Goal: Task Accomplishment & Management: Manage account settings

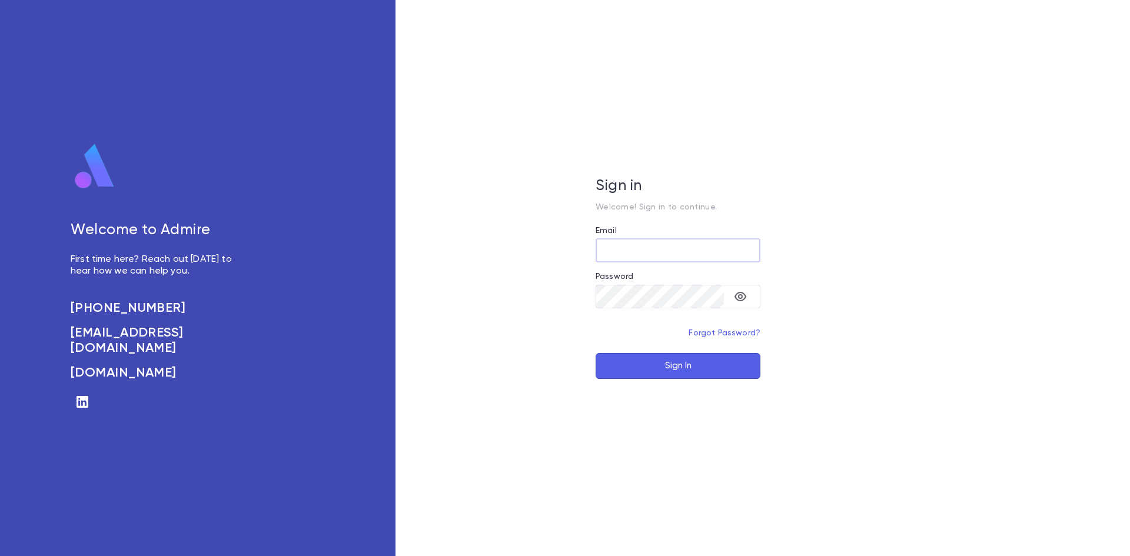
type input "**********"
click at [684, 374] on button "Sign In" at bounding box center [677, 366] width 165 height 26
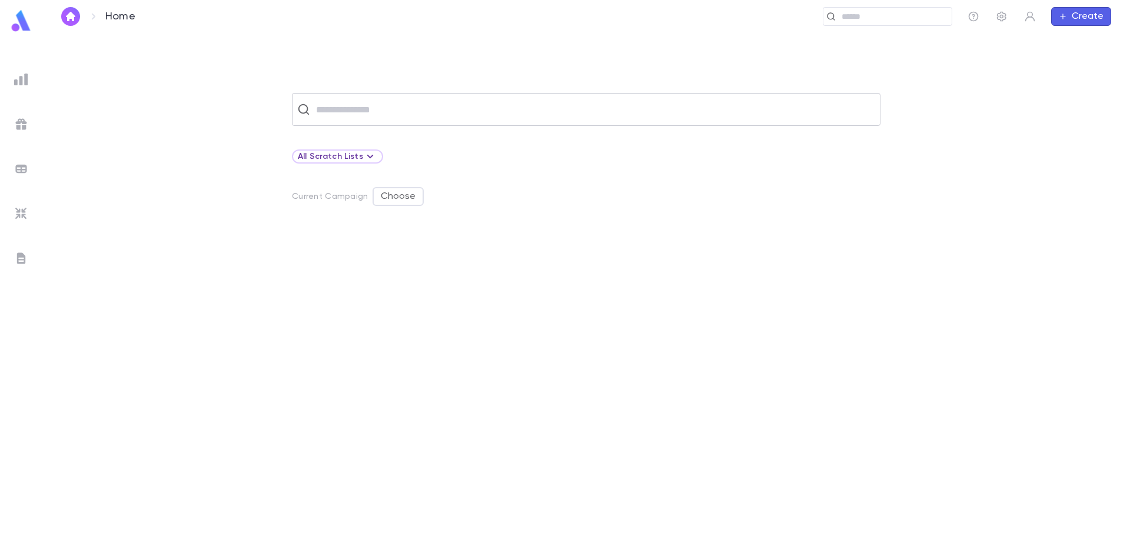
click at [437, 107] on input "text" at bounding box center [593, 109] width 563 height 22
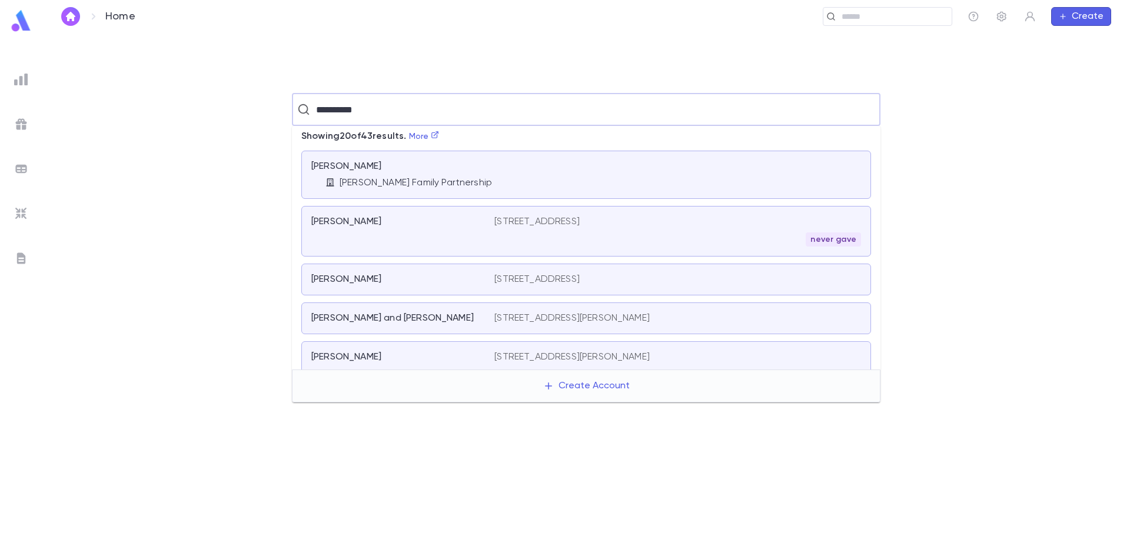
type input "**********"
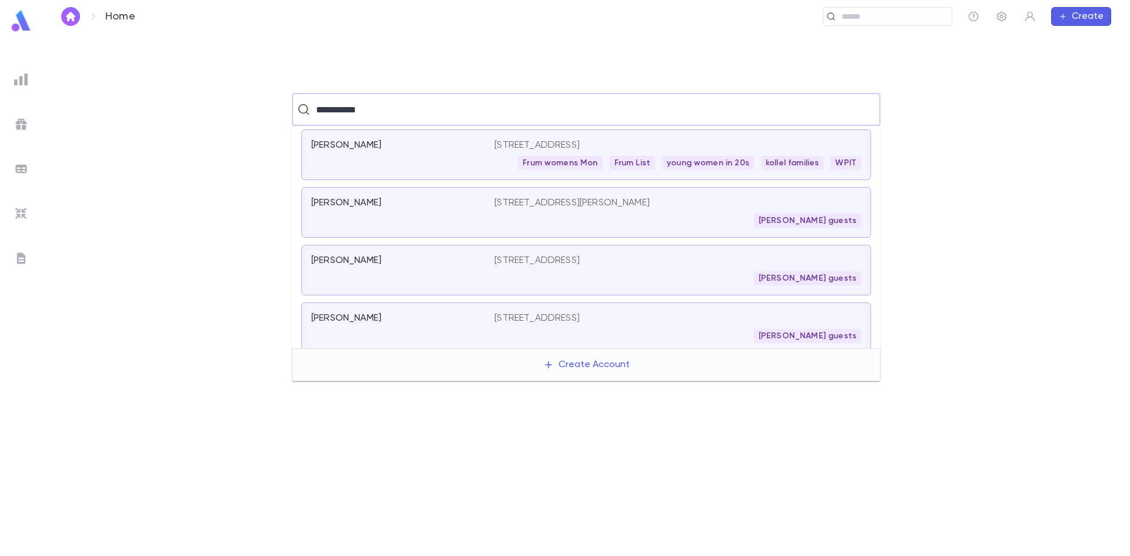
click at [484, 162] on div "[PERSON_NAME]" at bounding box center [402, 154] width 183 height 31
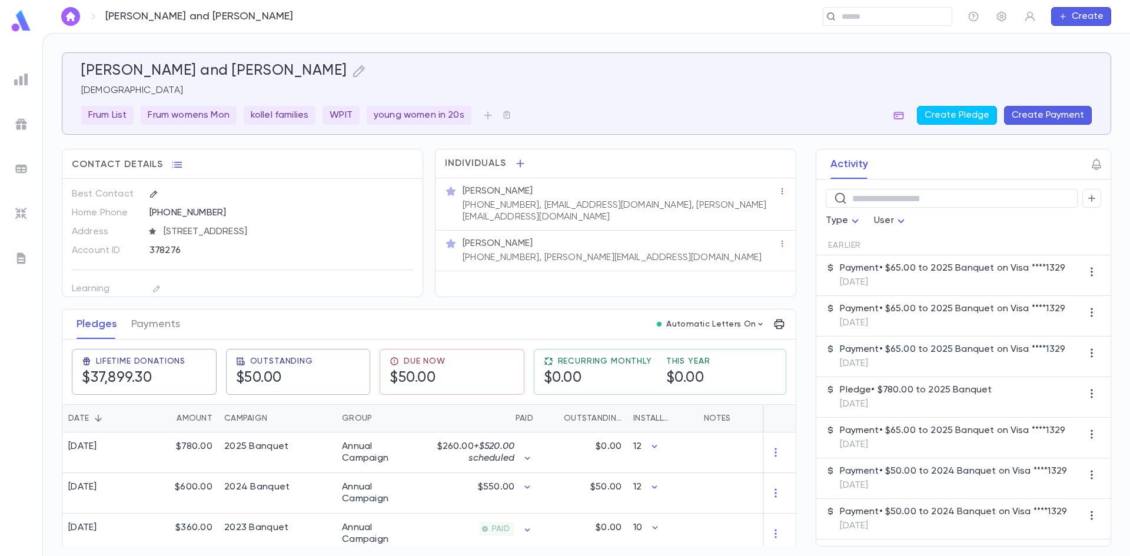
click at [781, 189] on icon "button" at bounding box center [781, 191] width 1 height 6
click at [703, 204] on div at bounding box center [565, 278] width 1130 height 556
click at [604, 197] on div "(952) 220-5925, acohenmn@gmail.com, Erick@eshyft.com" at bounding box center [619, 210] width 318 height 26
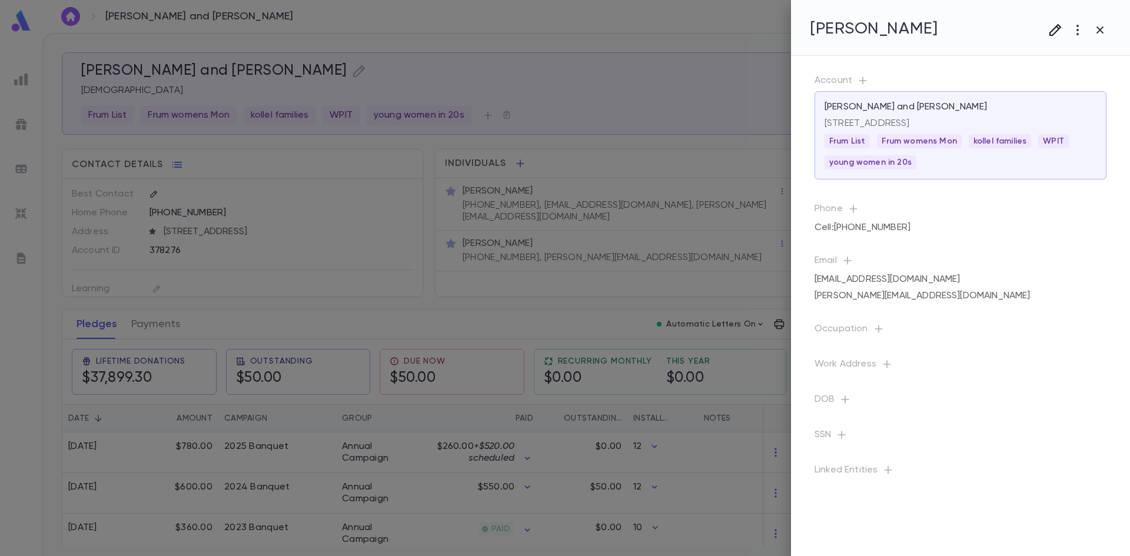
click at [1052, 34] on icon "button" at bounding box center [1055, 30] width 14 height 14
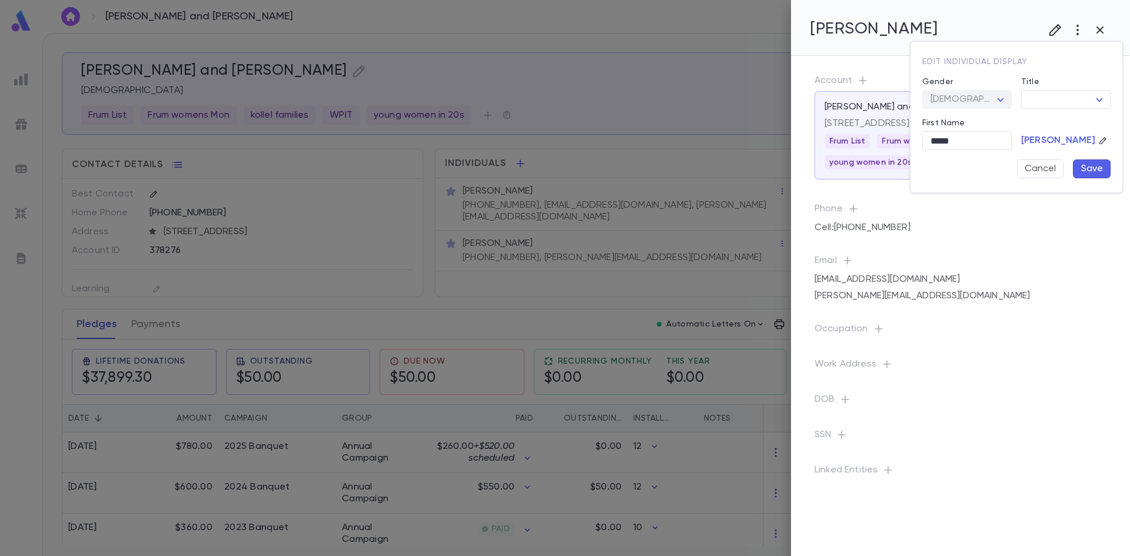
drag, startPoint x: 1006, startPoint y: 106, endPoint x: 996, endPoint y: 105, distance: 10.0
click at [1004, 106] on div "Male" at bounding box center [966, 100] width 89 height 18
click at [999, 99] on div "Male" at bounding box center [966, 100] width 89 height 18
click at [1104, 28] on div at bounding box center [565, 278] width 1130 height 556
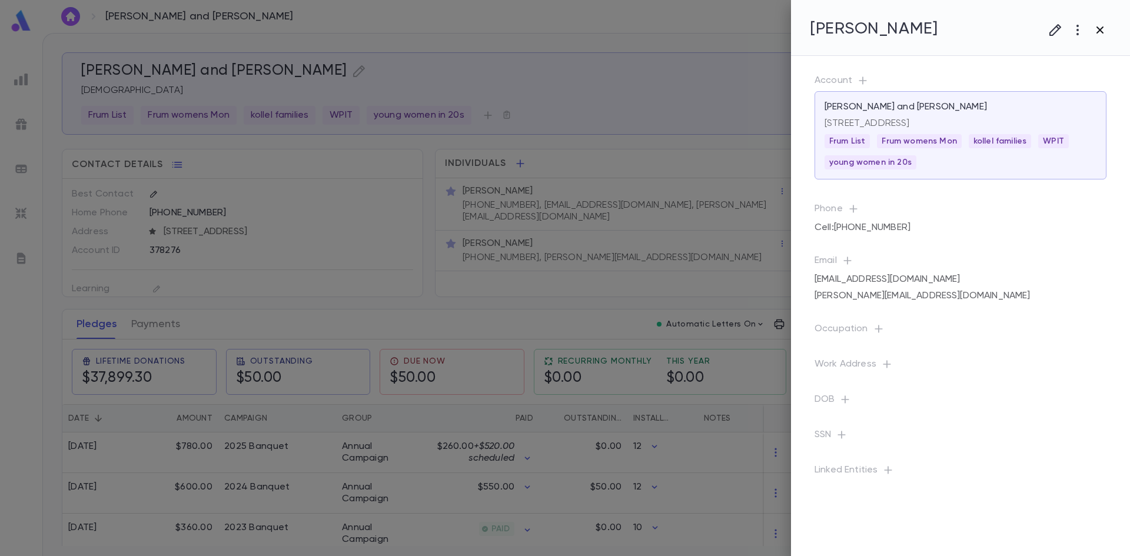
click at [1094, 30] on icon "button" at bounding box center [1100, 30] width 14 height 14
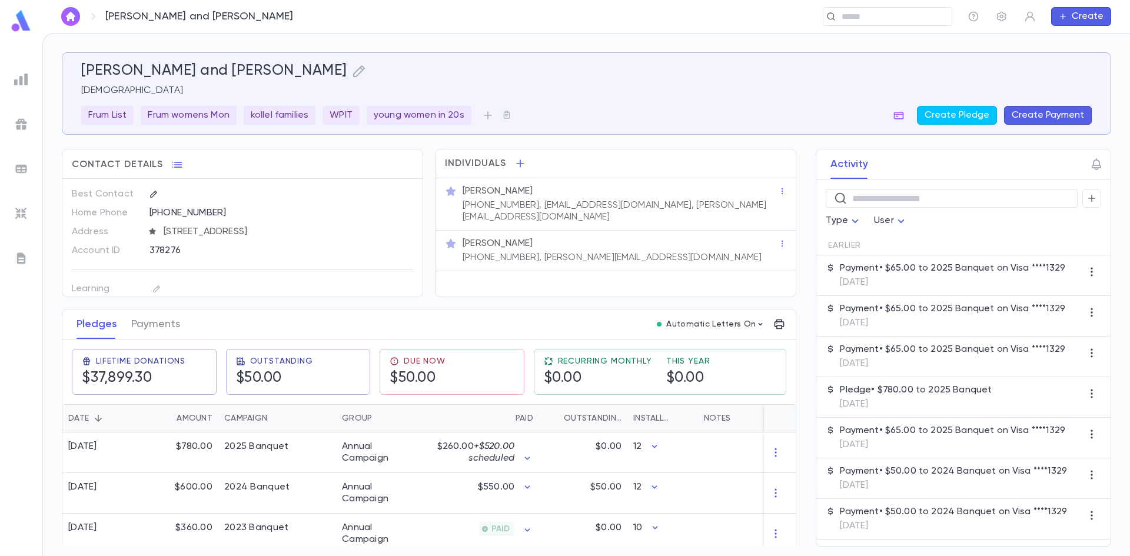
click at [644, 238] on div "Rabbi Aryeh Cohen" at bounding box center [620, 244] width 315 height 12
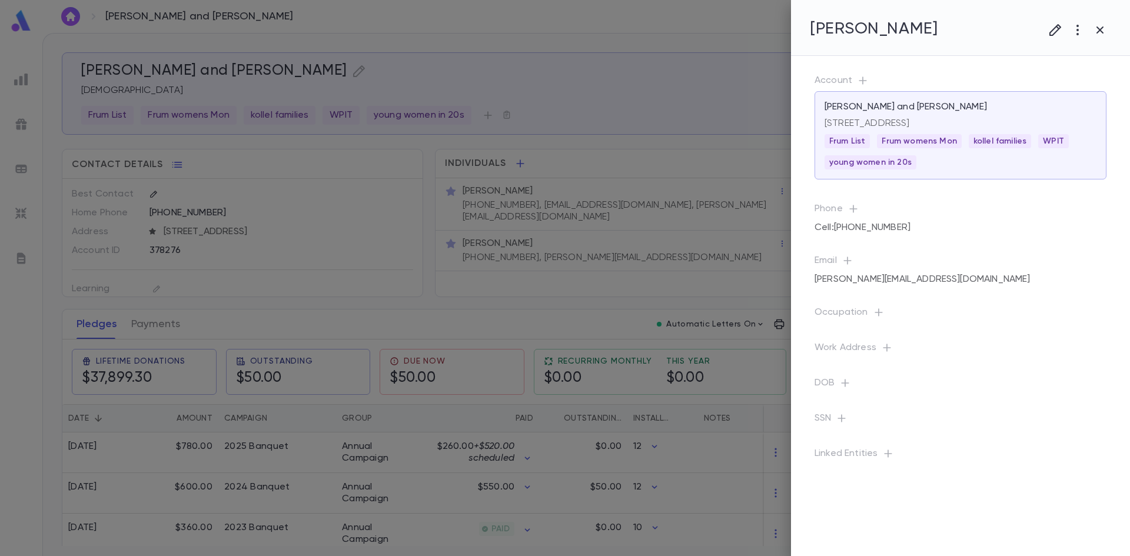
click at [901, 32] on h4 "Rabbi Aryeh Cohen" at bounding box center [874, 29] width 128 height 20
click at [1047, 33] on button "button" at bounding box center [1055, 30] width 22 height 22
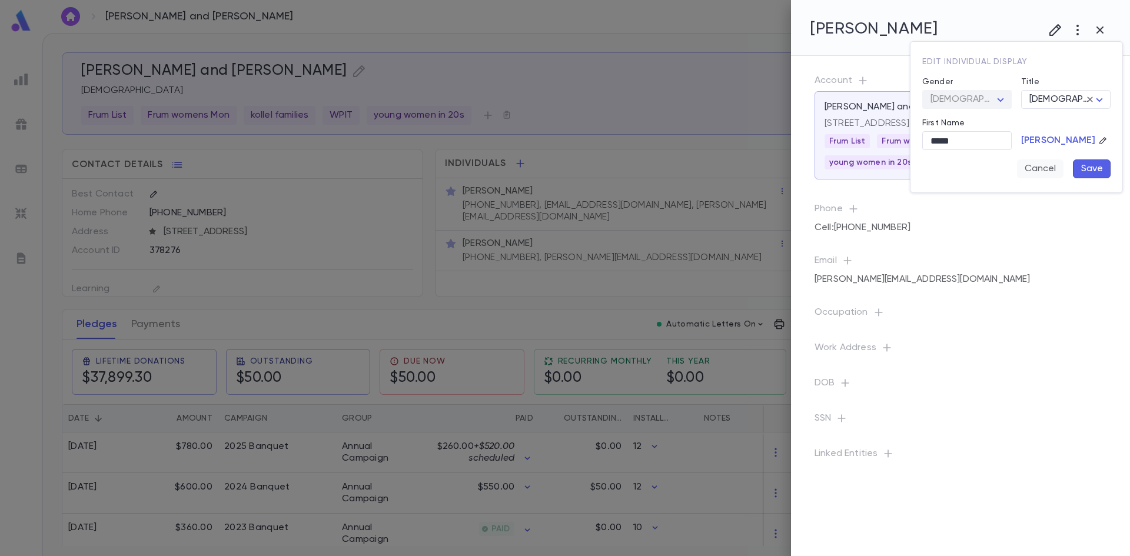
click at [1042, 169] on button "Cancel" at bounding box center [1040, 168] width 46 height 19
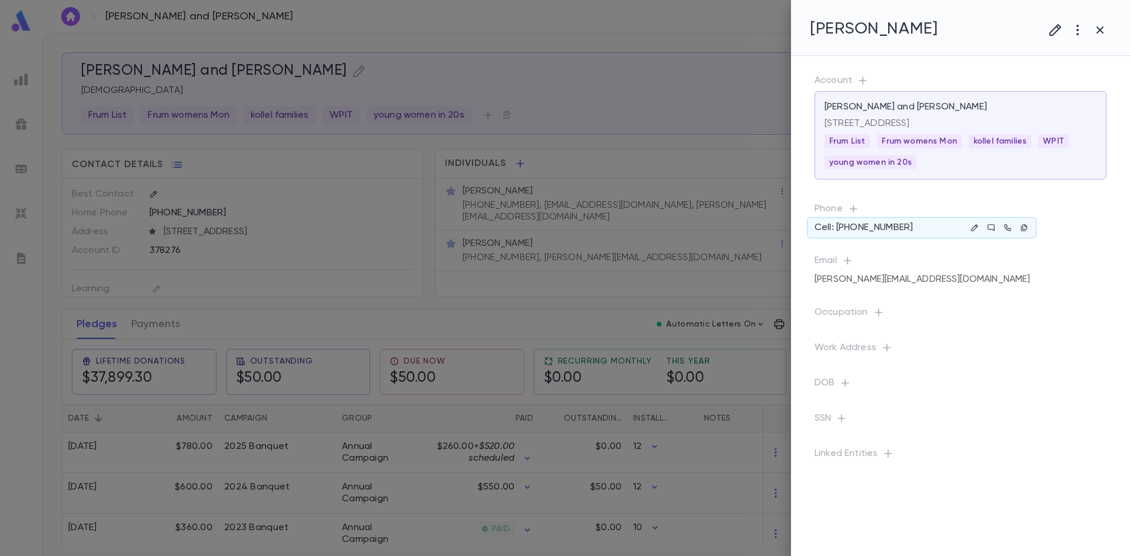
click at [744, 198] on div at bounding box center [565, 278] width 1130 height 556
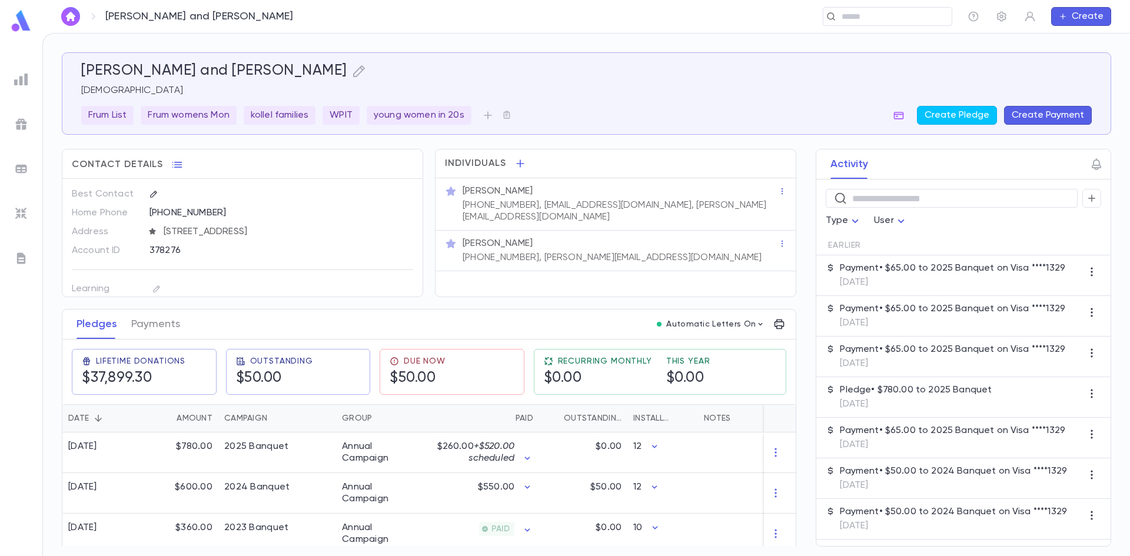
click at [703, 238] on div "Rabbi Aryeh Cohen" at bounding box center [620, 244] width 315 height 12
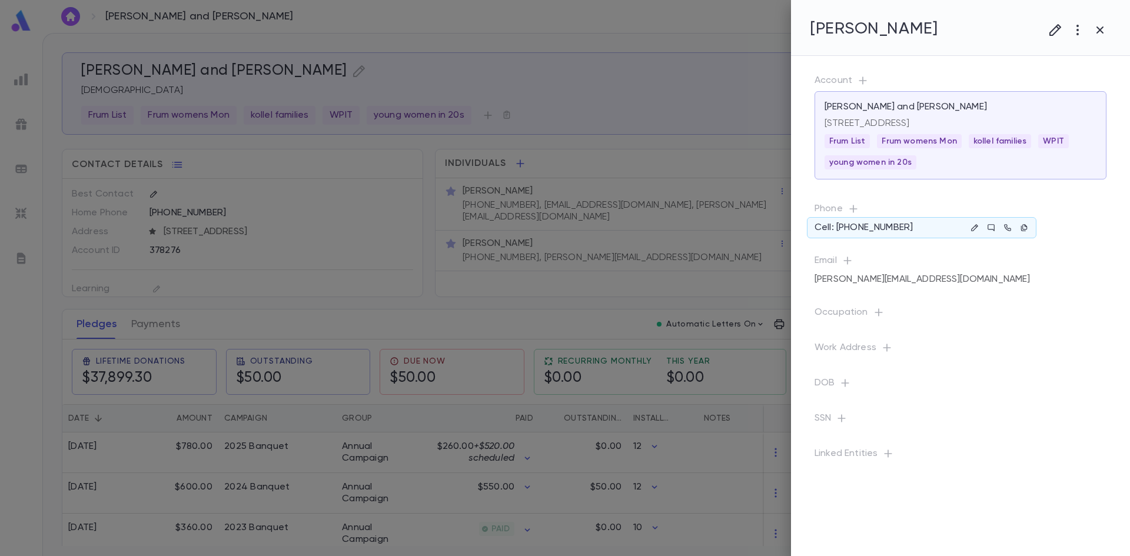
click at [497, 188] on div at bounding box center [565, 278] width 1130 height 556
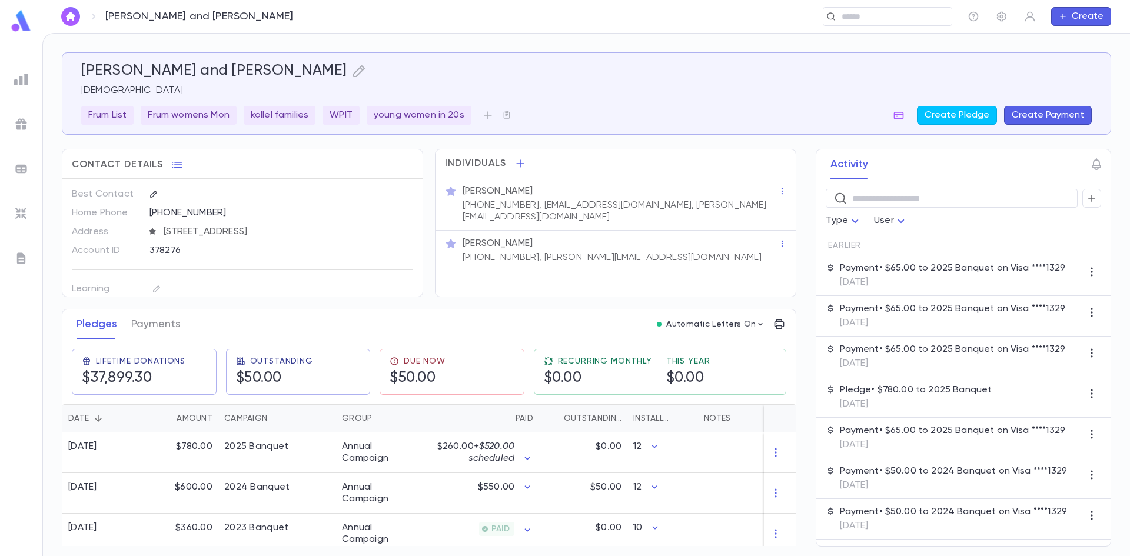
click at [516, 186] on p "Adina Cohen" at bounding box center [498, 191] width 70 height 12
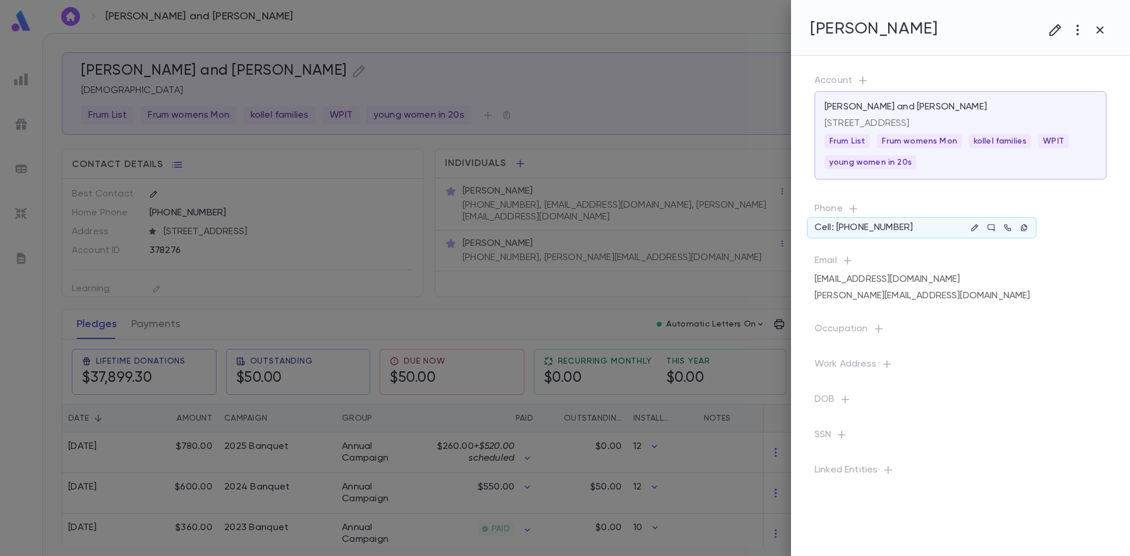
drag, startPoint x: 515, startPoint y: 186, endPoint x: 444, endPoint y: 201, distance: 73.4
click at [444, 201] on div at bounding box center [565, 278] width 1130 height 556
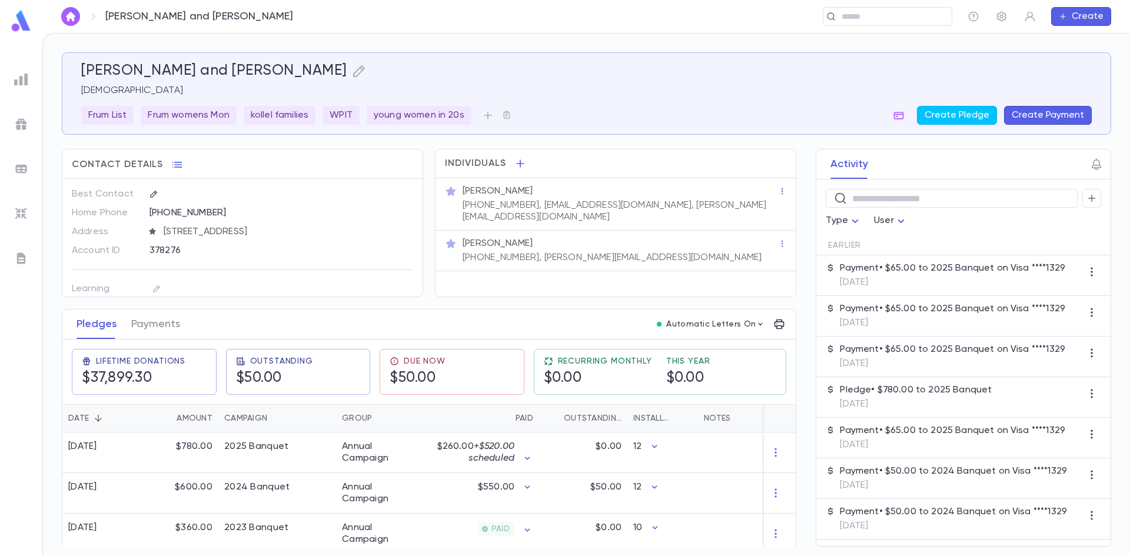
click at [778, 192] on icon "button" at bounding box center [782, 191] width 8 height 8
click at [708, 205] on div at bounding box center [565, 278] width 1130 height 556
click at [883, 16] on input "text" at bounding box center [892, 16] width 109 height 11
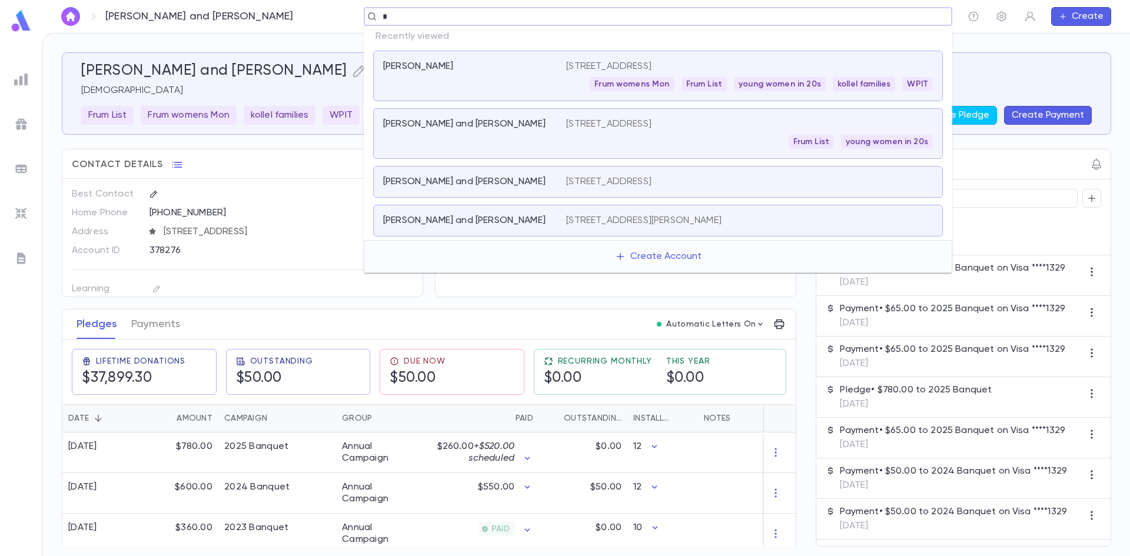
paste input "******"
type input "*******"
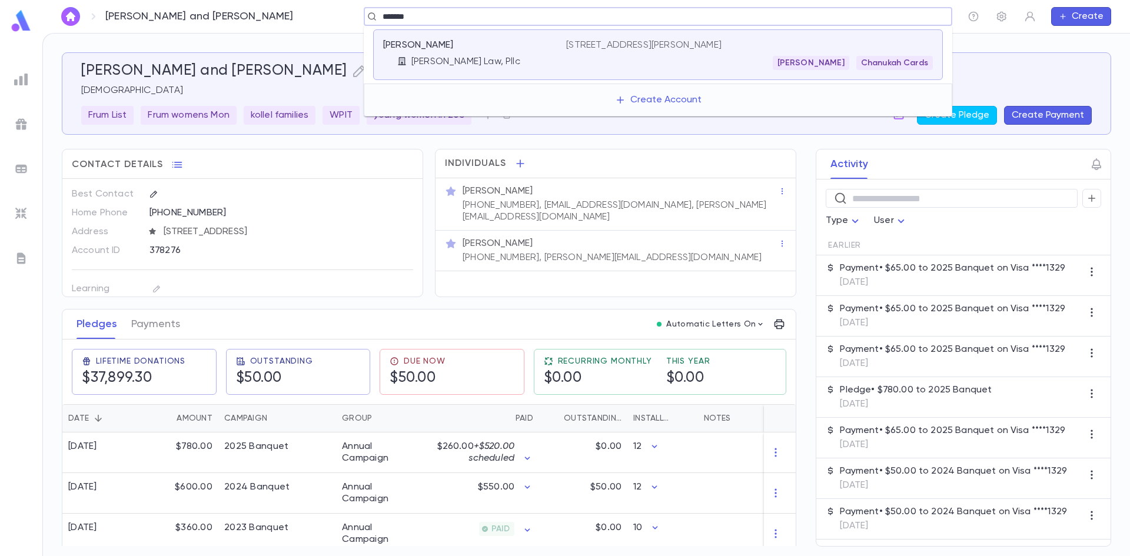
click at [691, 56] on div "Laurie Chanukah Cards" at bounding box center [749, 63] width 367 height 14
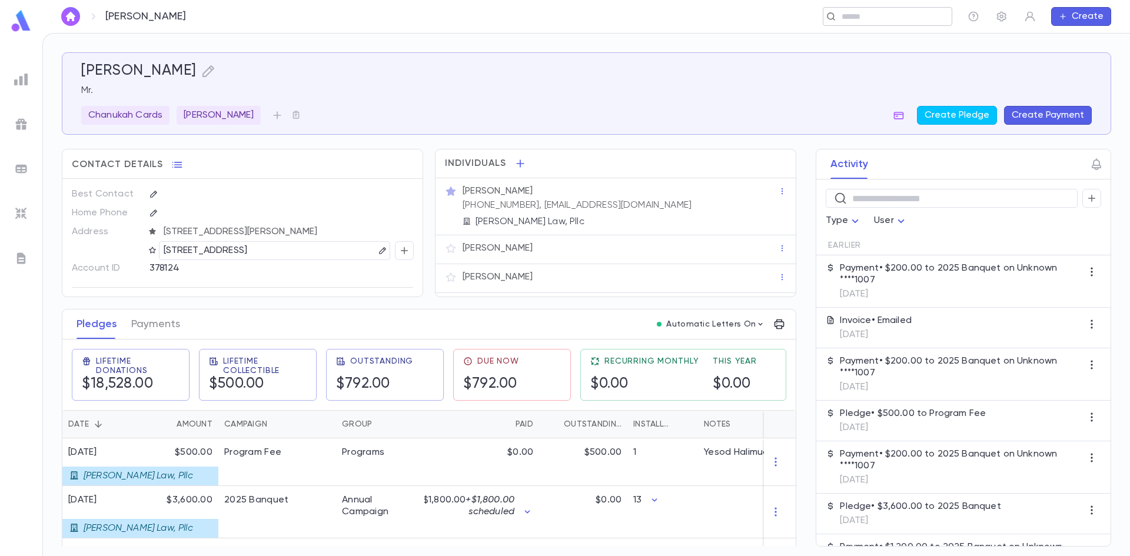
click at [850, 18] on input "text" at bounding box center [883, 16] width 91 height 11
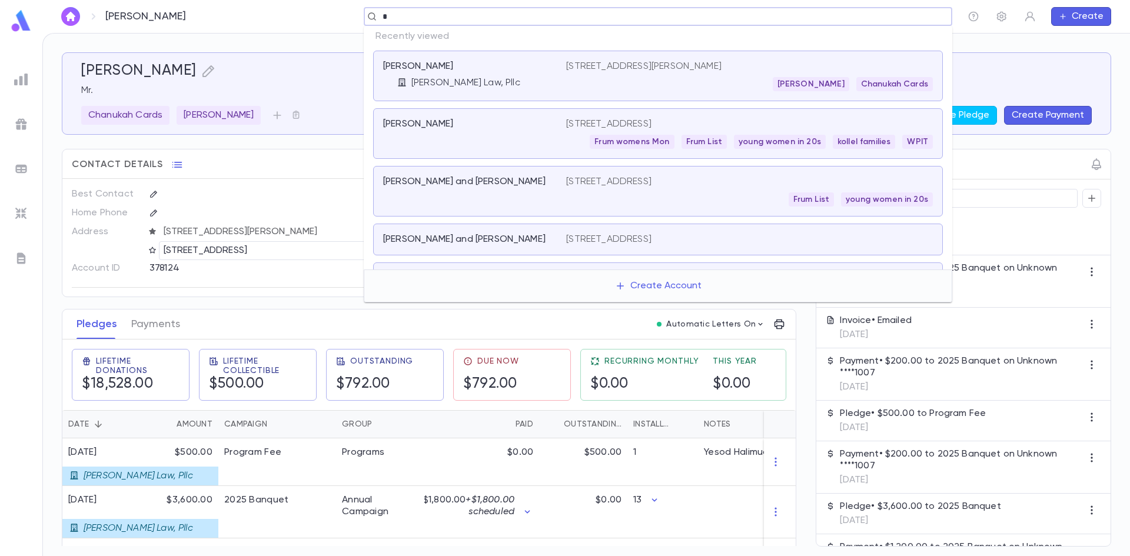
paste input "******"
type input "*******"
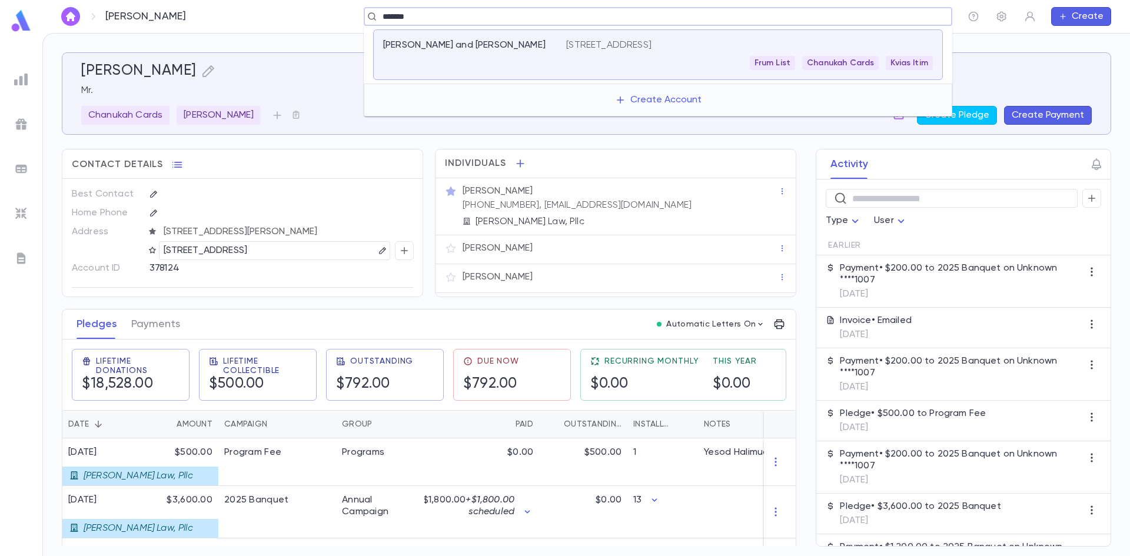
click at [603, 54] on div "2818 Raleigh Ave, Saint Louis Park MN 55416 Frum List Chanukah Cards Kvias Itim" at bounding box center [749, 54] width 367 height 31
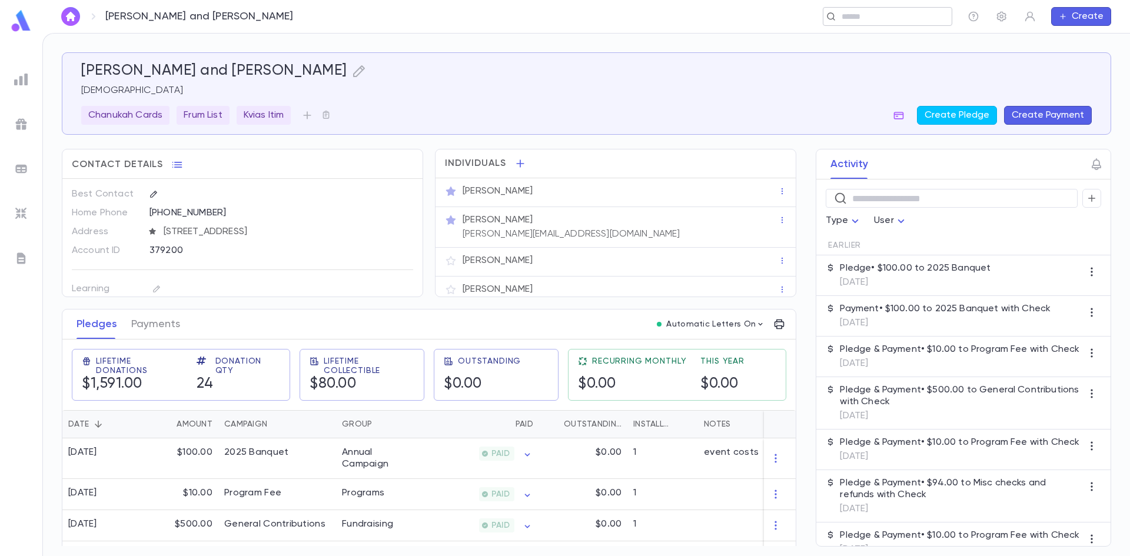
click at [868, 19] on input "text" at bounding box center [883, 16] width 91 height 11
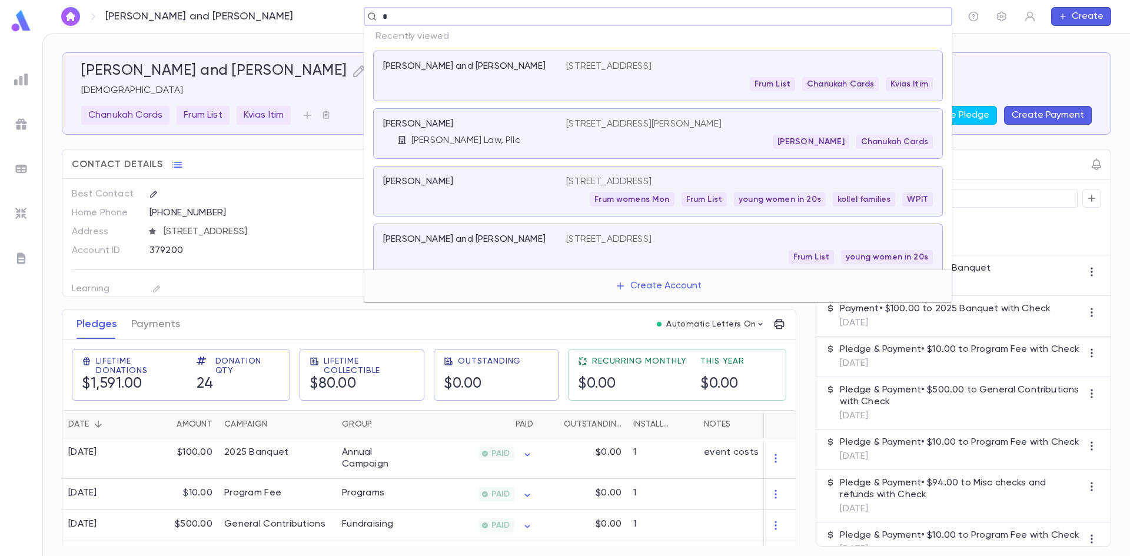
paste input "******"
type input "*******"
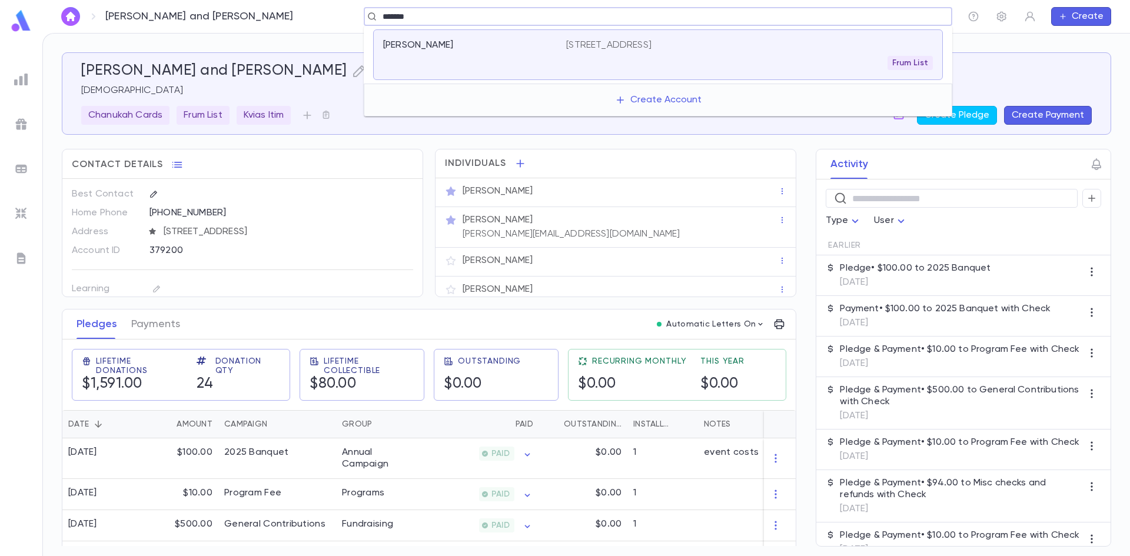
click at [651, 49] on p "3007 Ottawa Ave S, Minneapolis MN 55416" at bounding box center [608, 45] width 85 height 12
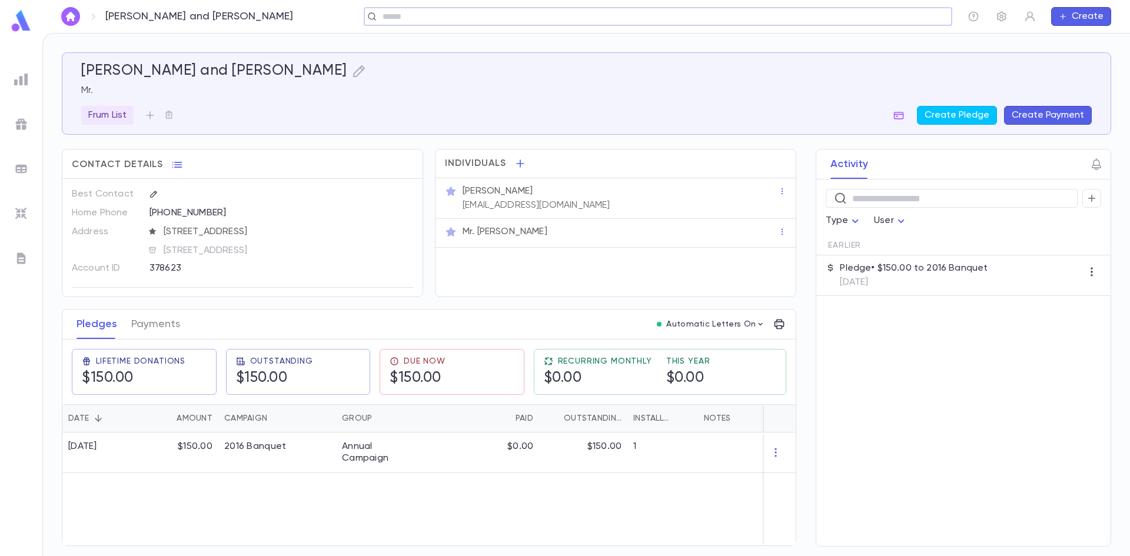
click at [650, 195] on div "Edith Katz" at bounding box center [620, 191] width 315 height 12
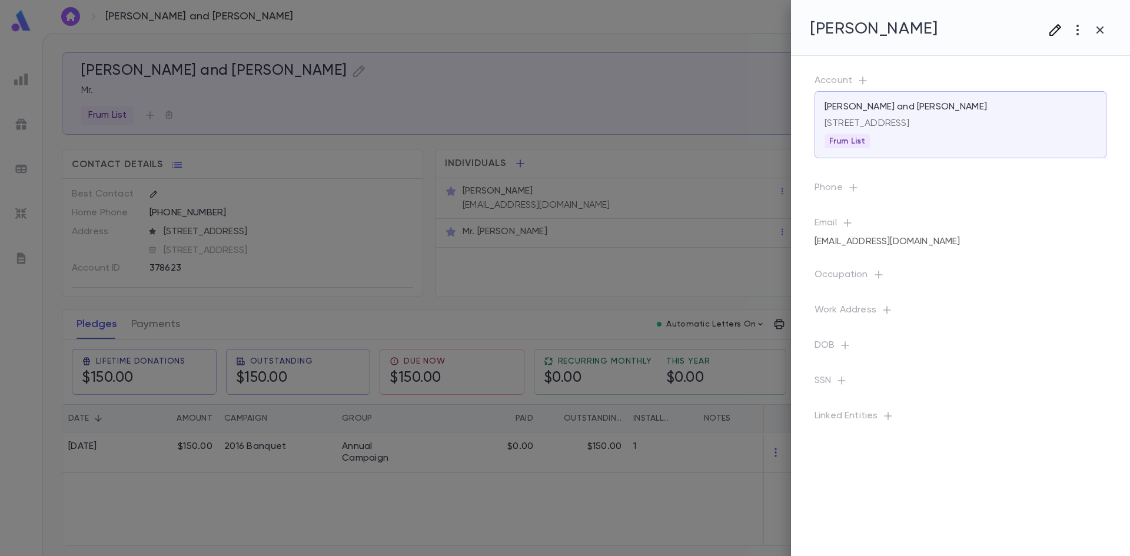
click at [1051, 36] on icon "button" at bounding box center [1055, 30] width 14 height 14
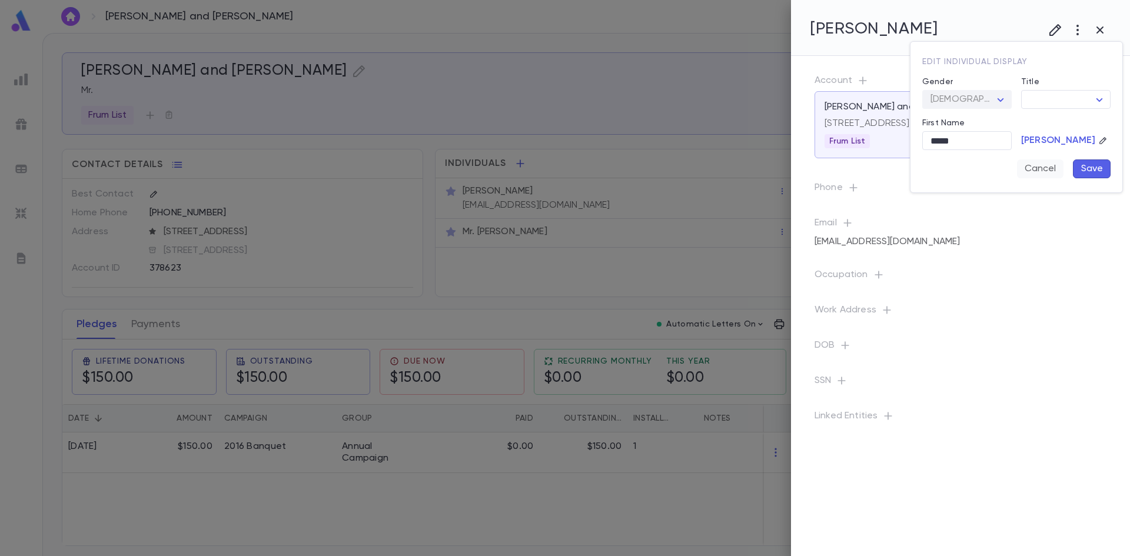
click at [1037, 167] on button "Cancel" at bounding box center [1040, 168] width 46 height 19
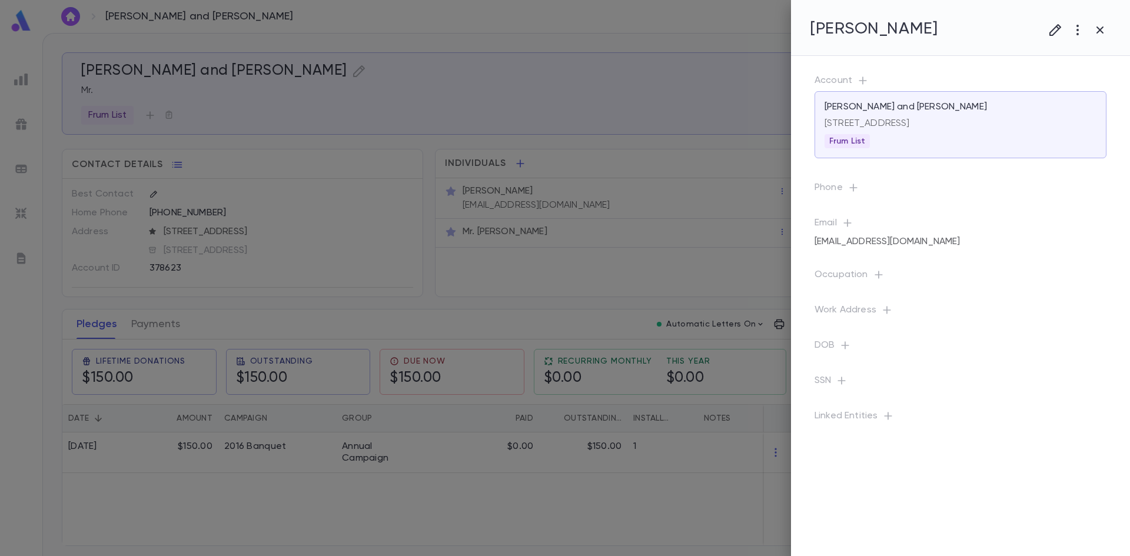
click at [647, 136] on div at bounding box center [565, 278] width 1130 height 556
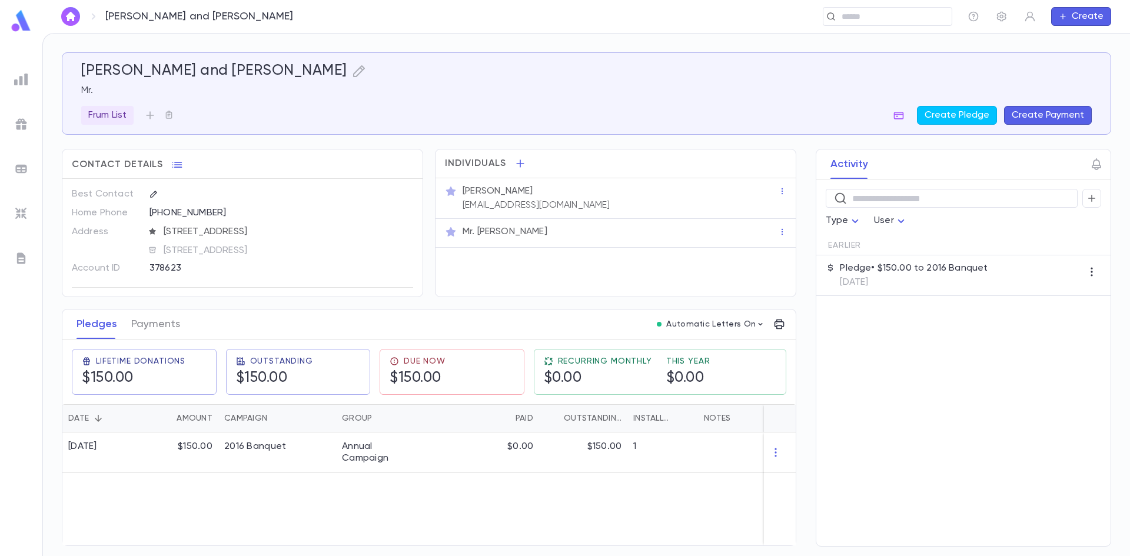
drag, startPoint x: 633, startPoint y: 192, endPoint x: 573, endPoint y: 191, distance: 60.6
click at [573, 191] on div "Edith Katz" at bounding box center [620, 191] width 315 height 12
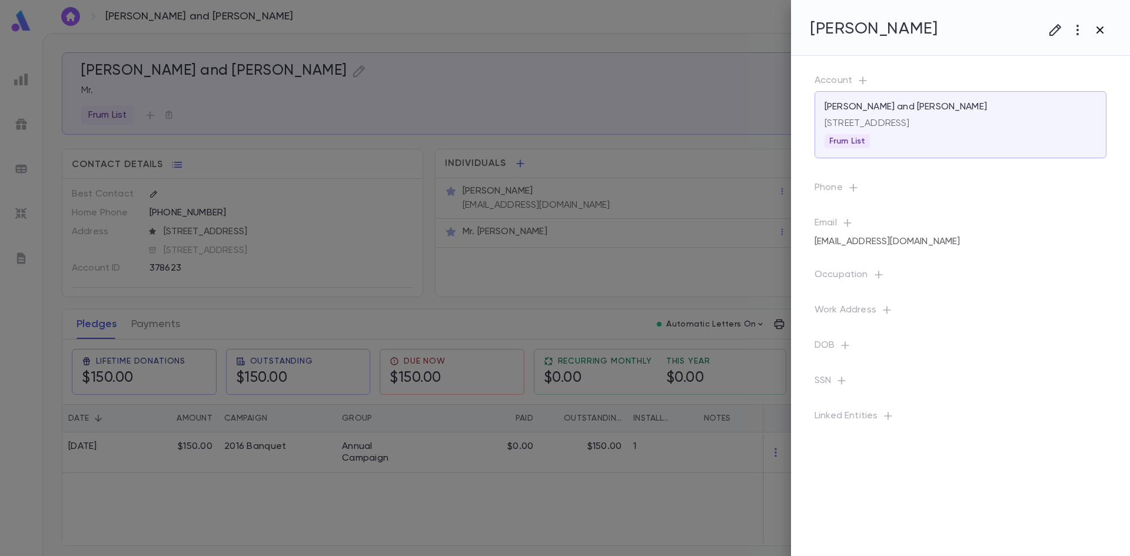
click at [1097, 26] on icon "button" at bounding box center [1100, 30] width 14 height 14
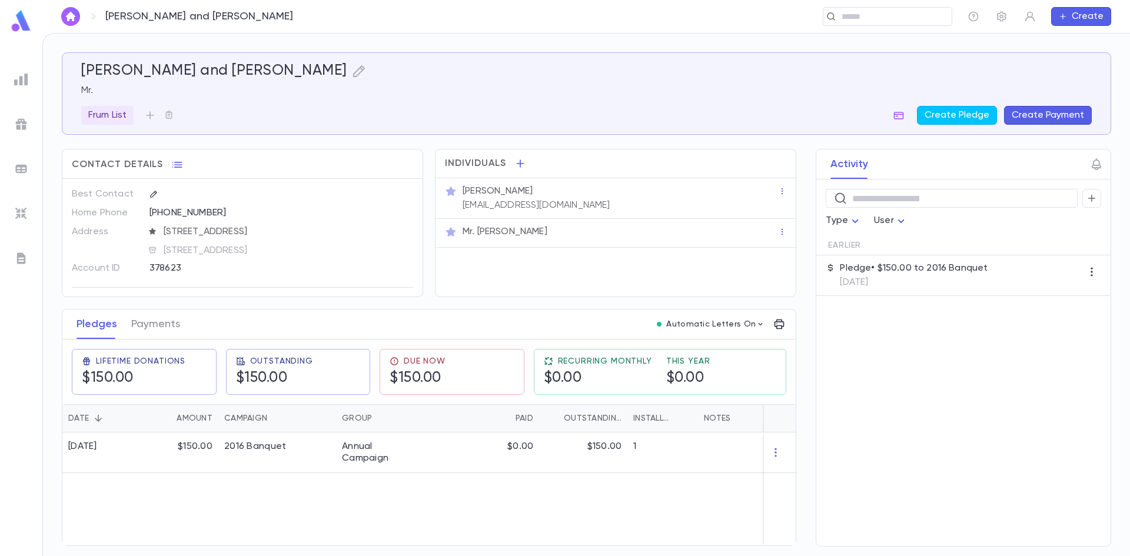
click at [450, 193] on icon "button" at bounding box center [451, 191] width 10 height 9
click at [448, 191] on icon "button" at bounding box center [451, 191] width 10 height 9
click at [450, 233] on icon "button" at bounding box center [451, 231] width 10 height 9
click at [525, 231] on p "Mr. Howard Katz" at bounding box center [505, 232] width 85 height 12
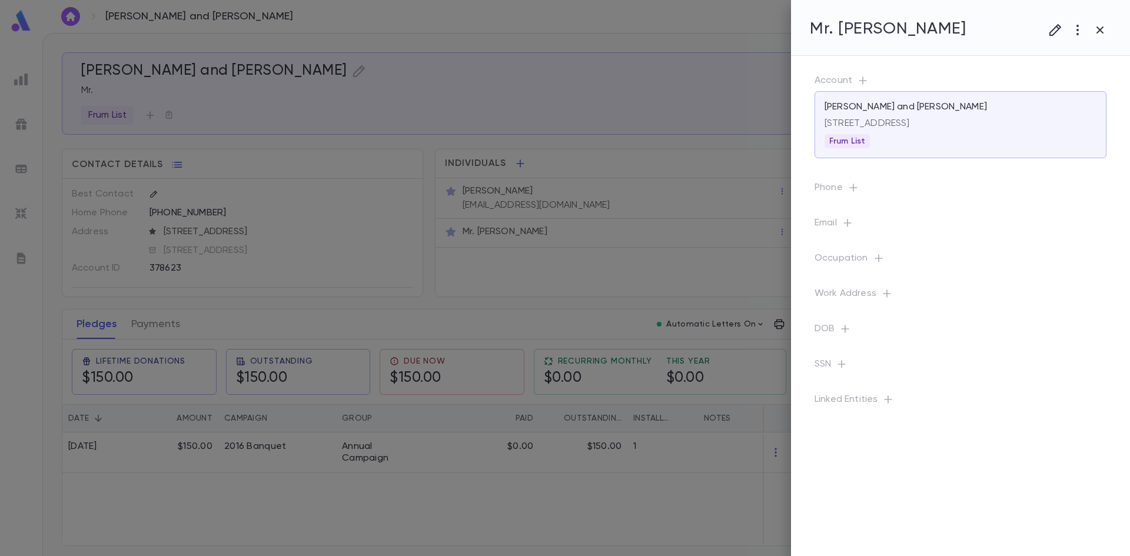
click at [507, 191] on div at bounding box center [565, 278] width 1130 height 556
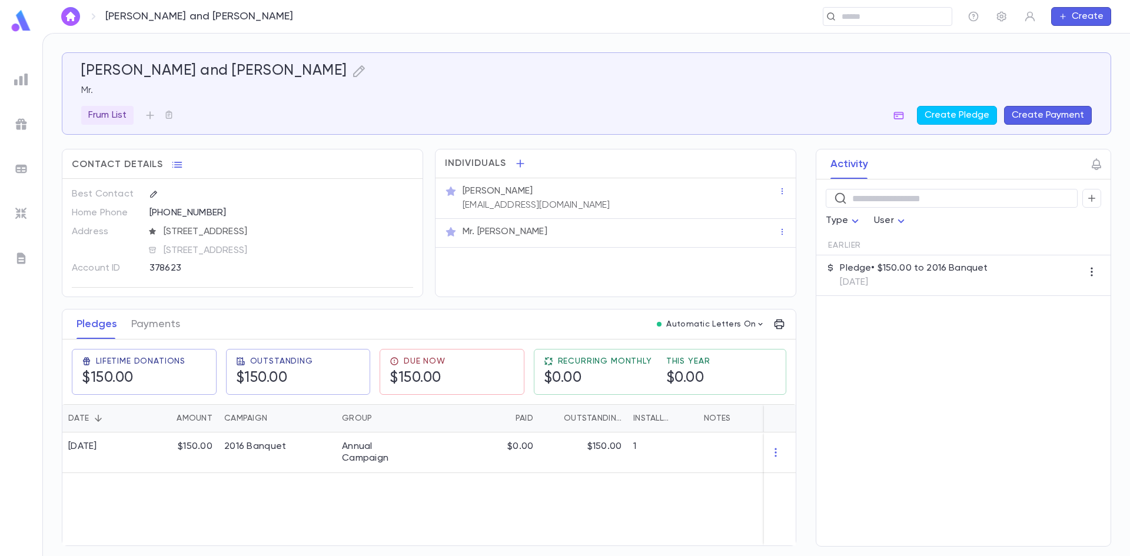
click at [480, 192] on p "Edith Katz" at bounding box center [498, 191] width 70 height 12
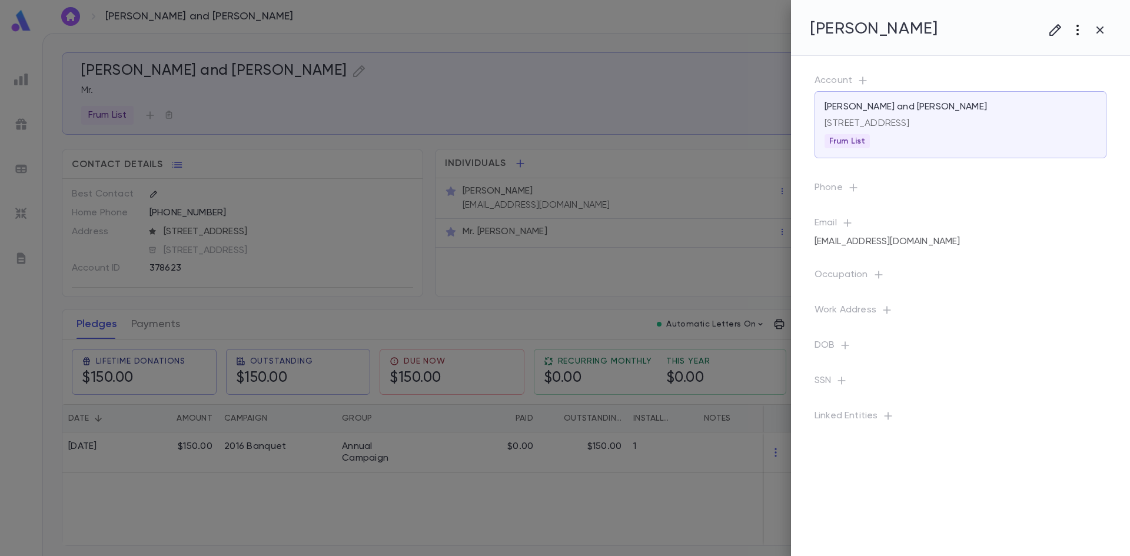
click at [1073, 41] on button "button" at bounding box center [1077, 30] width 22 height 22
click at [1053, 69] on li "Deactivate" at bounding box center [1065, 73] width 117 height 19
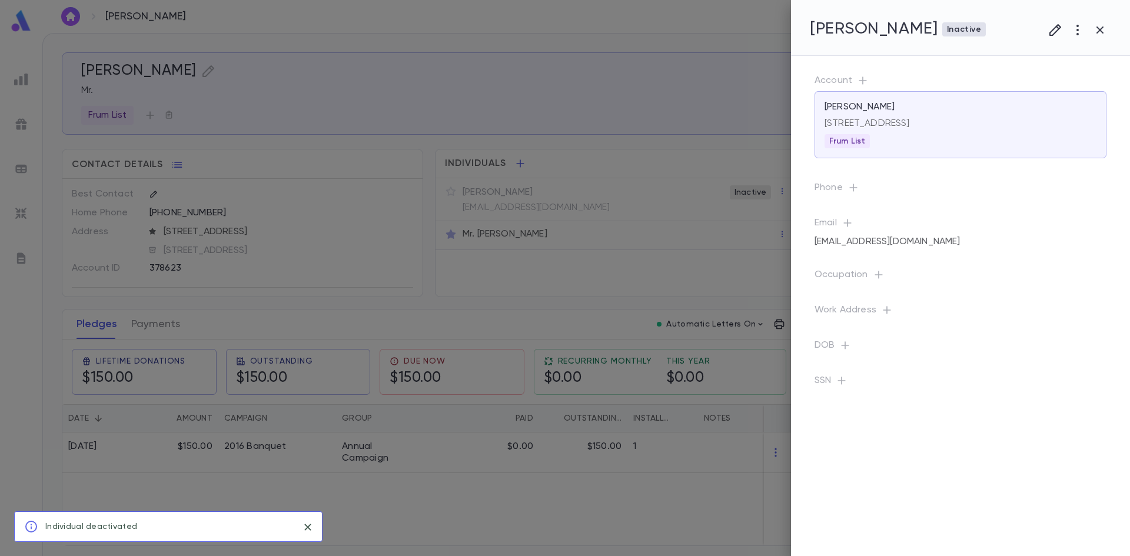
click at [593, 200] on div at bounding box center [565, 278] width 1130 height 556
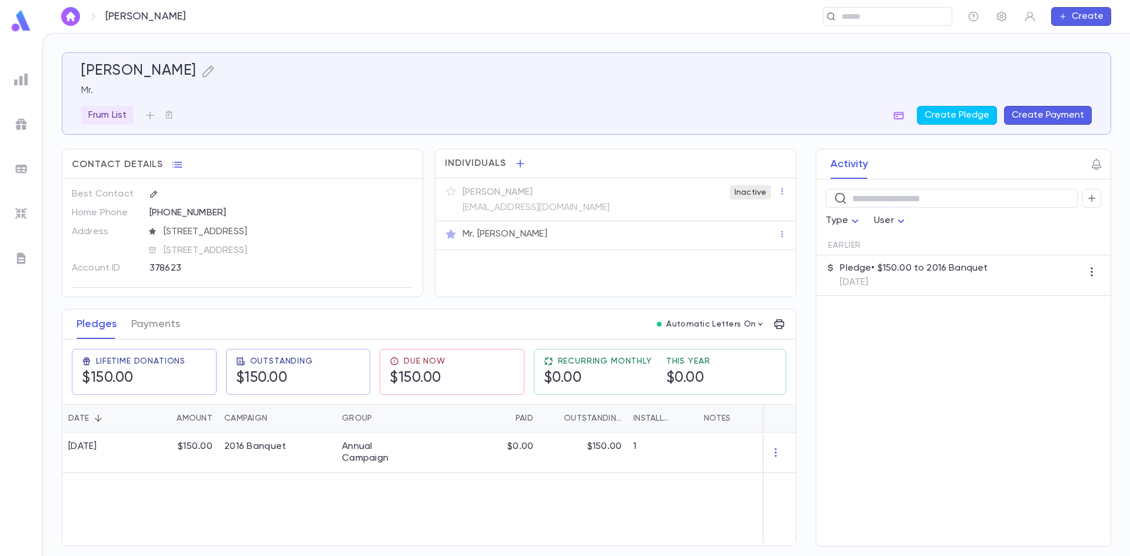
click at [532, 203] on p "katzedith@yahoo.com" at bounding box center [536, 208] width 147 height 12
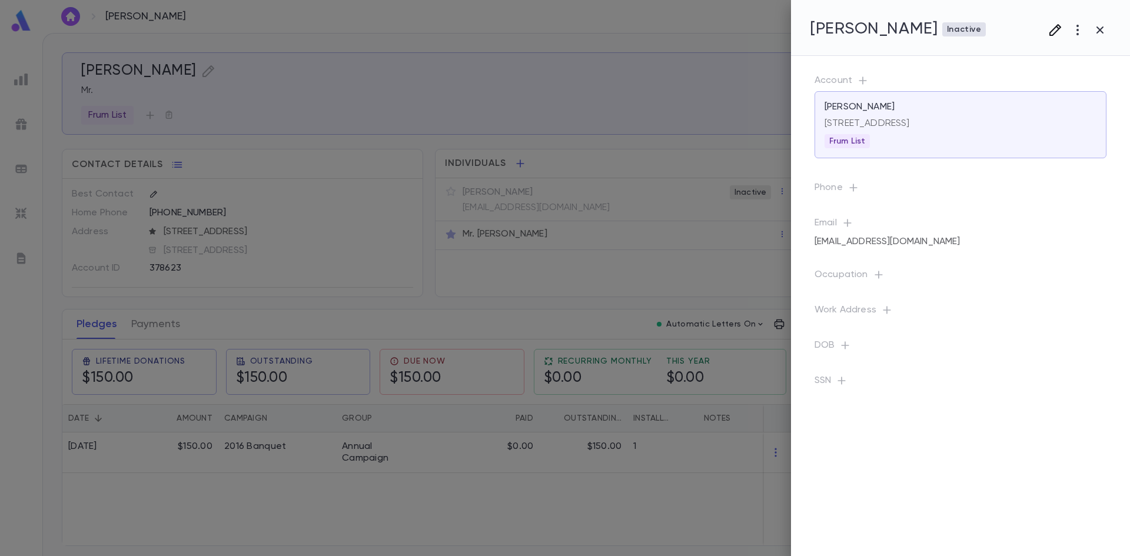
click at [1046, 34] on button "button" at bounding box center [1055, 30] width 22 height 22
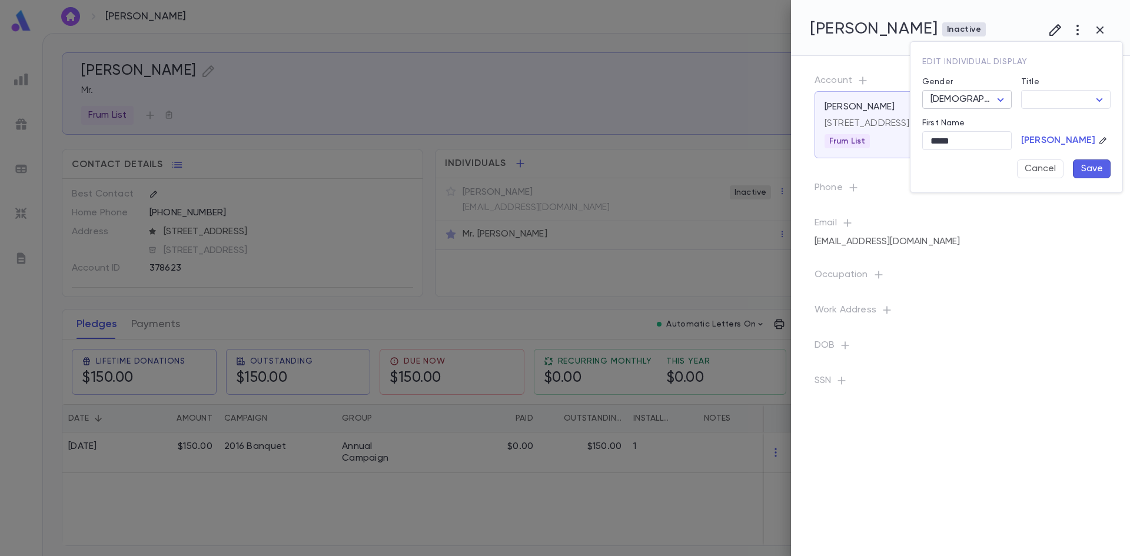
click at [1006, 100] on body "Katz, Howard ​ Create Katz, Howard Mr. Frum List Create Pledge Create Payment C…" at bounding box center [565, 294] width 1130 height 523
click at [960, 139] on span "Female" at bounding box center [984, 141] width 101 height 12
type input "******"
click at [1095, 172] on button "Save" at bounding box center [1092, 168] width 38 height 19
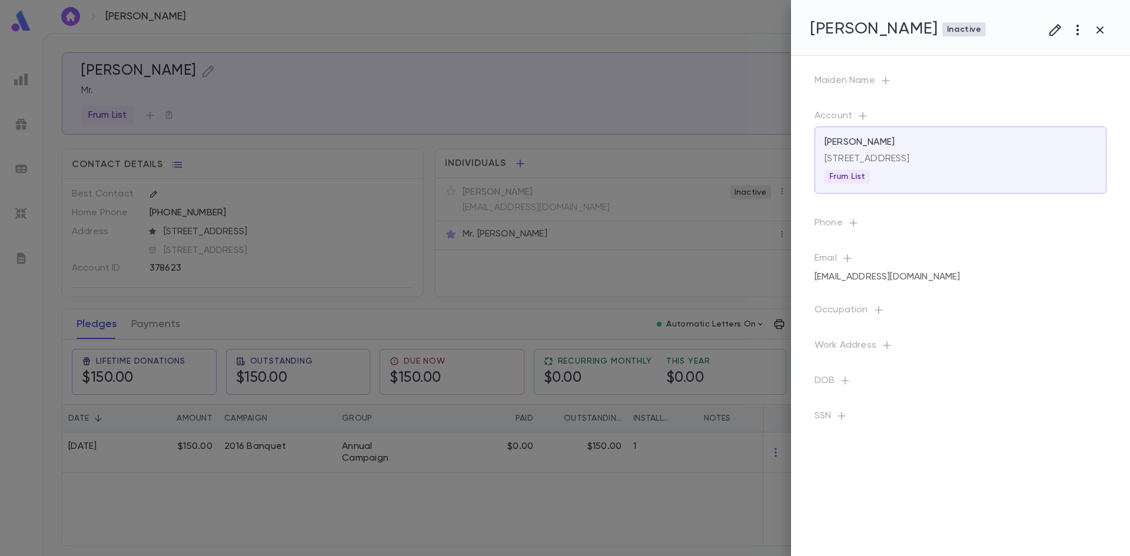
click at [1074, 34] on icon "button" at bounding box center [1077, 30] width 14 height 14
click at [1058, 72] on li "Restore" at bounding box center [1071, 73] width 109 height 19
click at [537, 195] on div at bounding box center [565, 278] width 1130 height 556
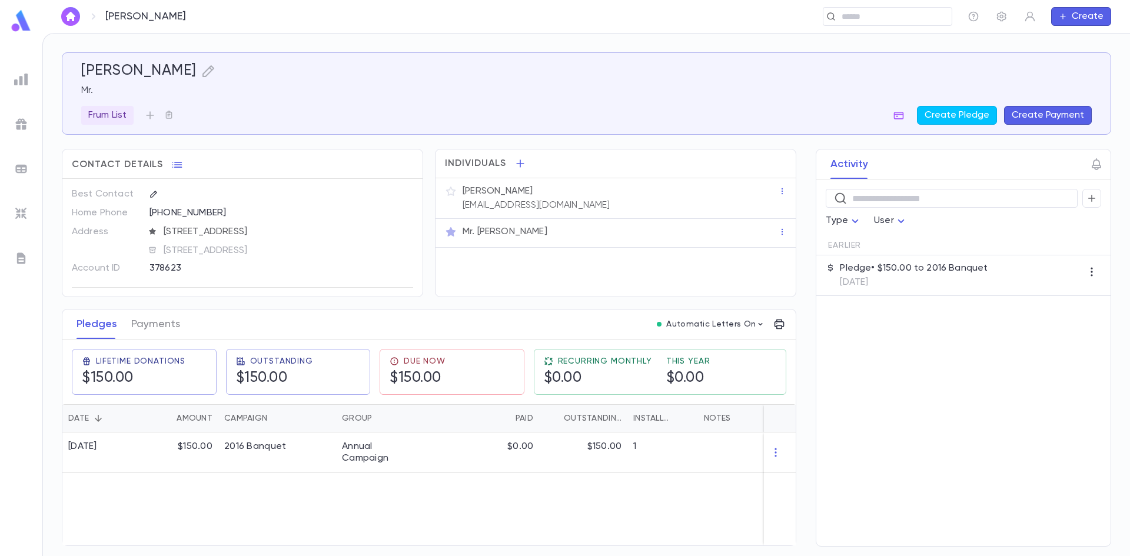
click at [454, 191] on icon "button" at bounding box center [451, 191] width 10 height 9
click at [859, 15] on input "text" at bounding box center [883, 16] width 91 height 11
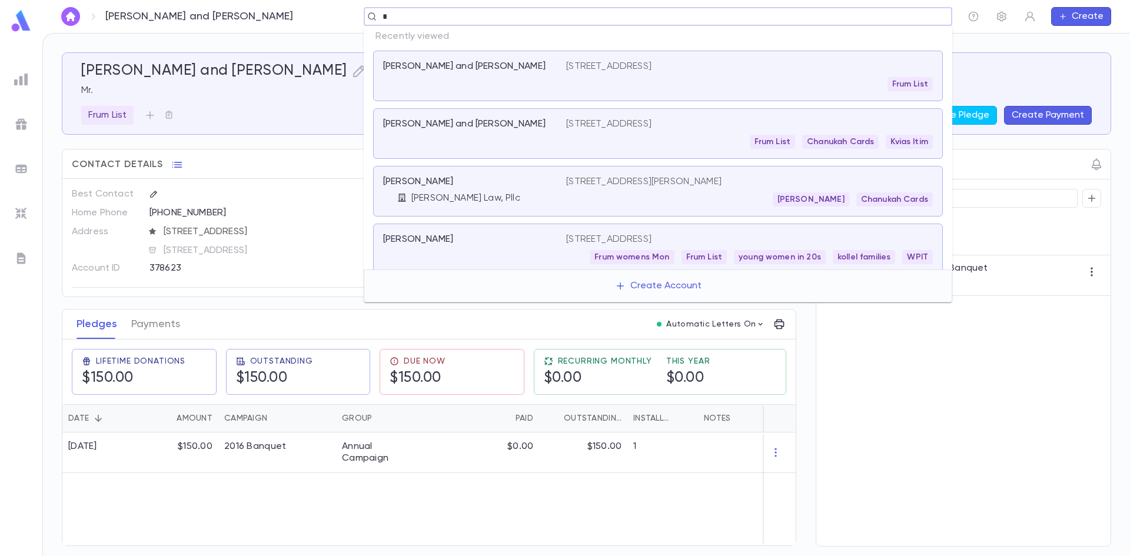
paste input "******"
type input "*******"
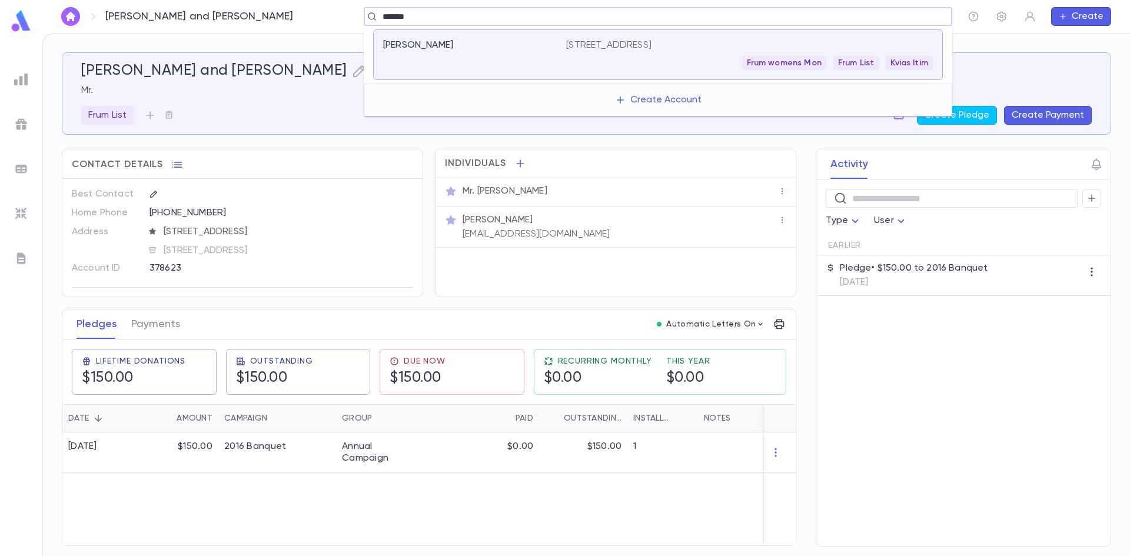
click at [563, 68] on div "Goldman, Simon" at bounding box center [474, 54] width 183 height 31
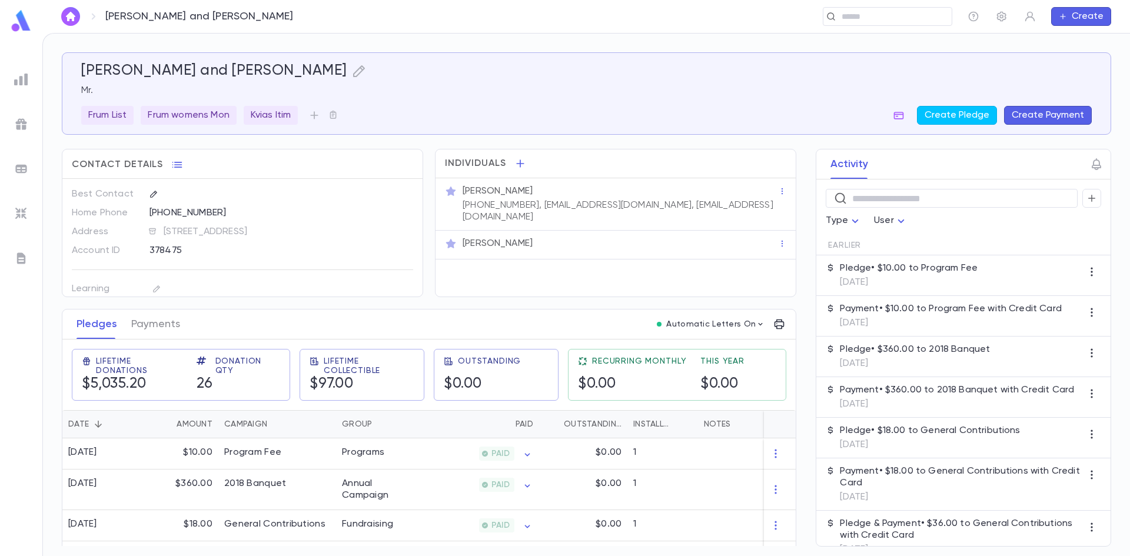
click at [533, 248] on p "Mr. Simon Goldman" at bounding box center [498, 244] width 70 height 12
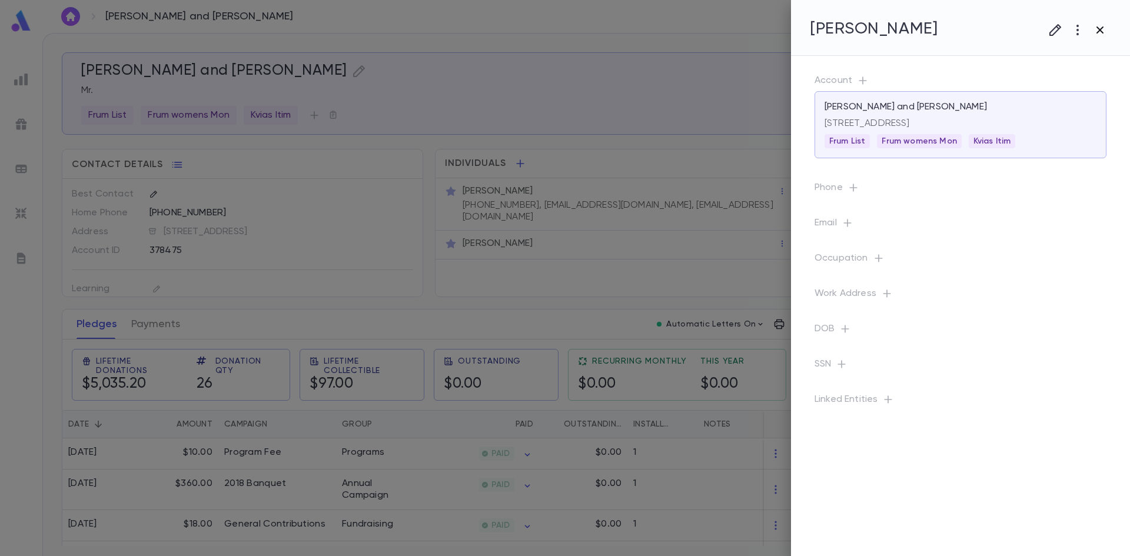
click at [1104, 25] on icon "button" at bounding box center [1100, 30] width 14 height 14
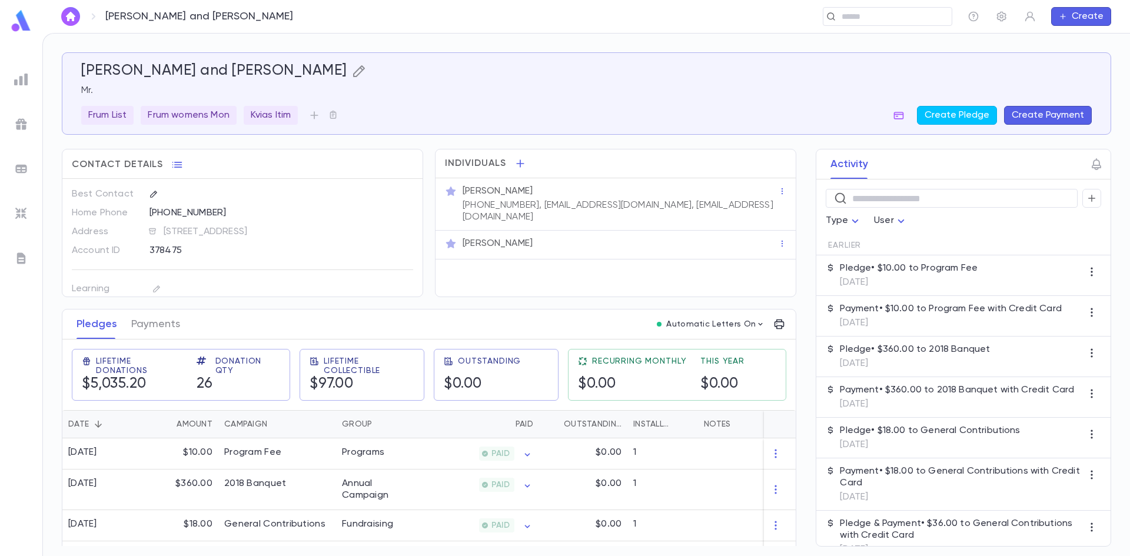
click at [352, 73] on icon "button" at bounding box center [359, 71] width 14 height 14
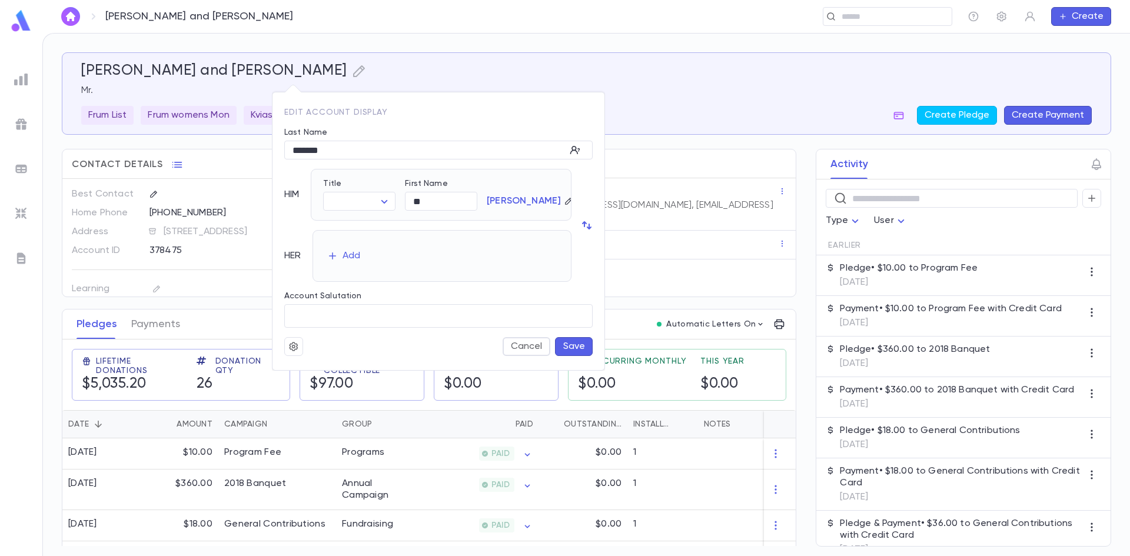
click at [586, 222] on icon "button" at bounding box center [587, 225] width 12 height 12
click at [527, 339] on button "Cancel" at bounding box center [527, 346] width 48 height 19
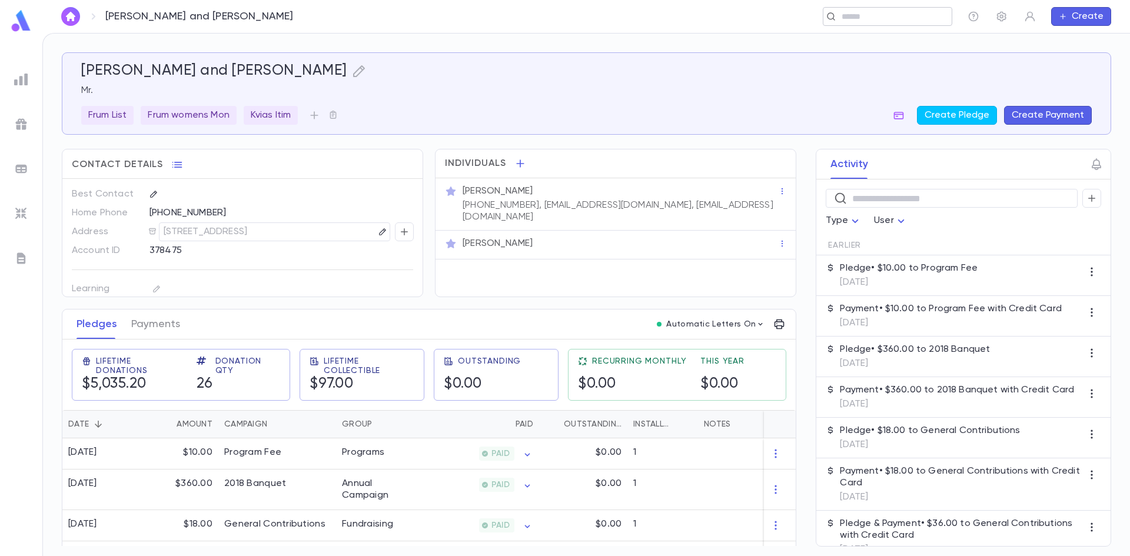
click at [861, 20] on input "text" at bounding box center [883, 16] width 91 height 11
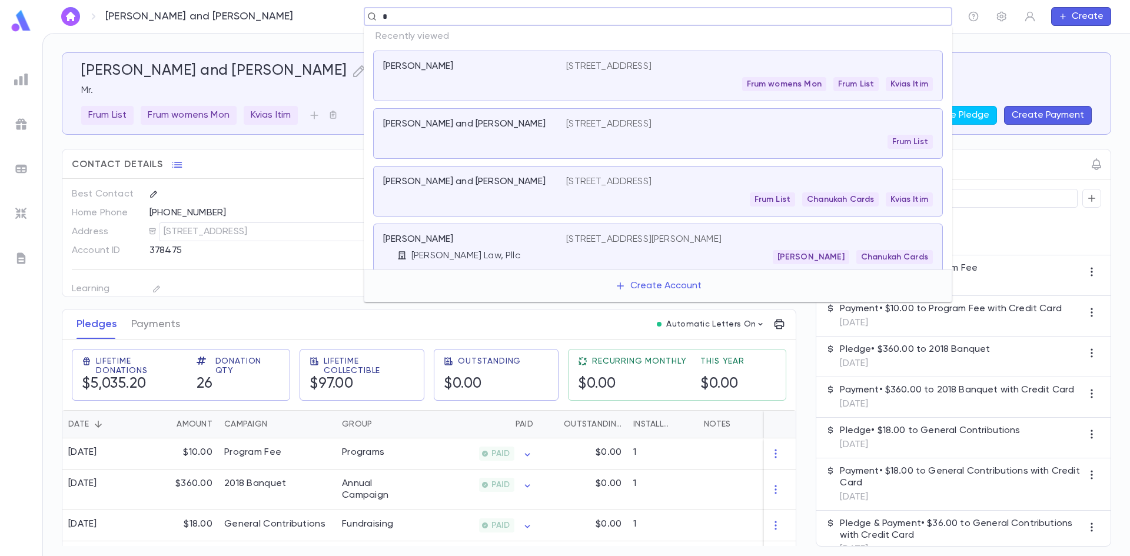
paste input "******"
type input "*******"
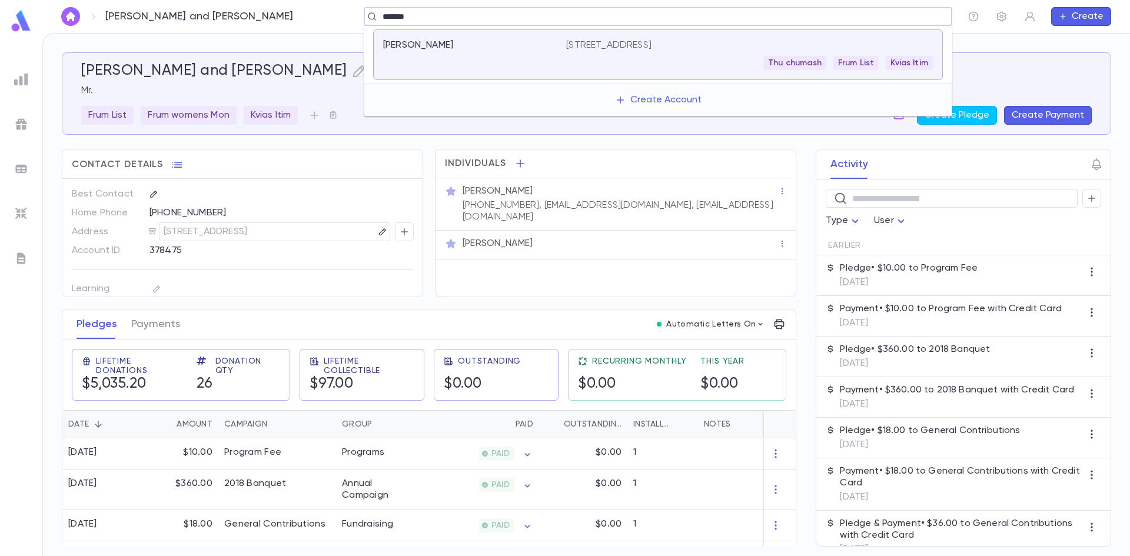
click at [550, 55] on div "Portnoy, Alex" at bounding box center [474, 54] width 183 height 31
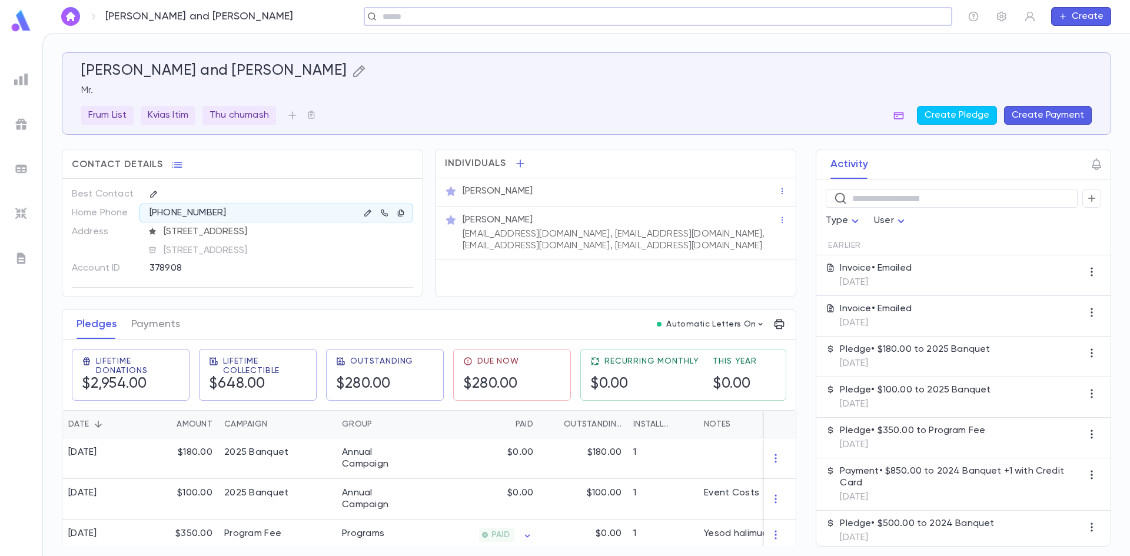
click at [353, 74] on icon "button" at bounding box center [359, 71] width 12 height 12
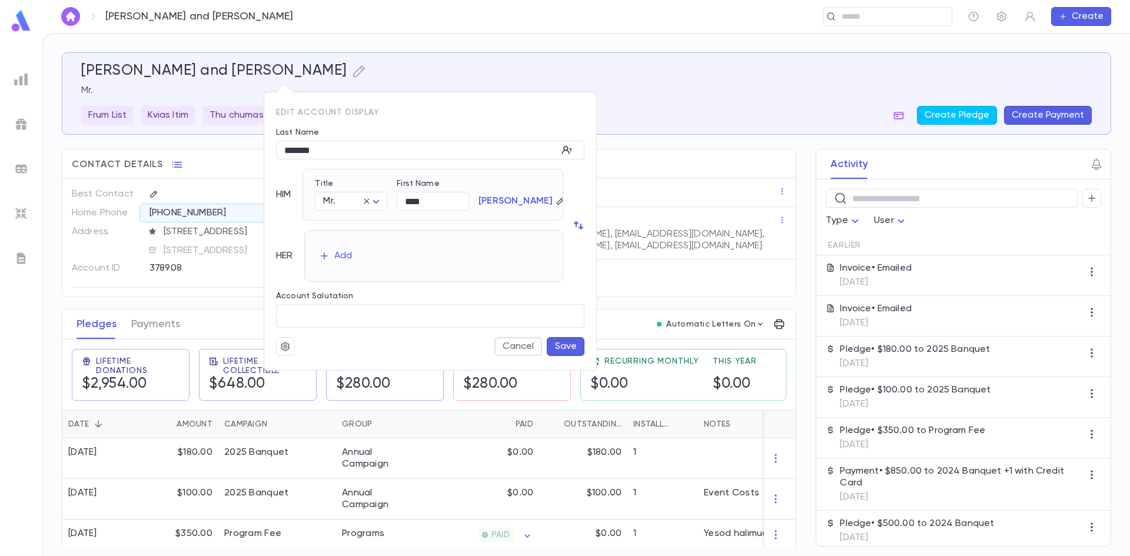
click at [520, 347] on button "Cancel" at bounding box center [518, 346] width 48 height 19
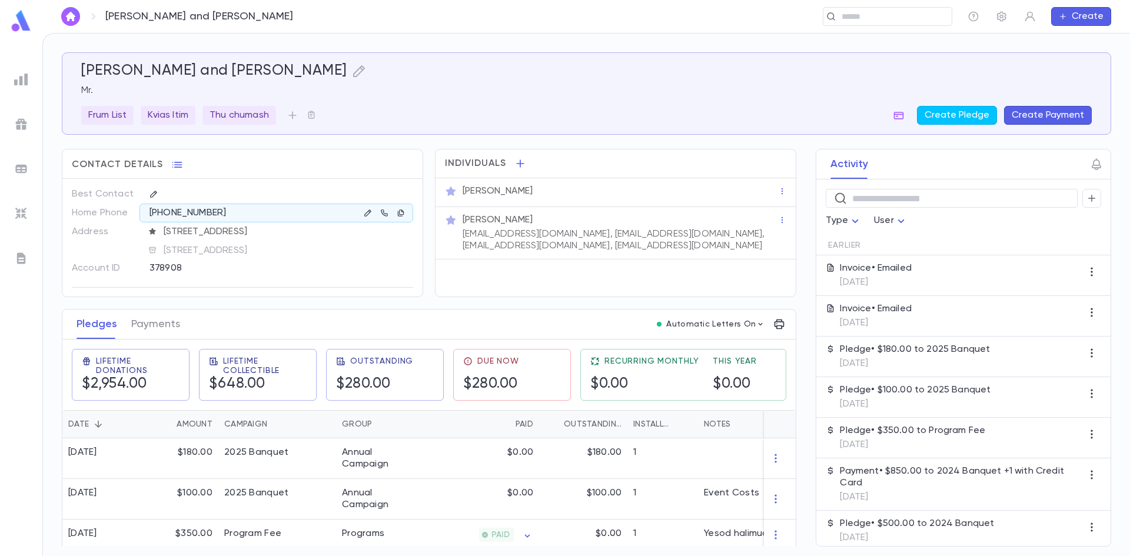
click at [545, 227] on div "alexportnoy@comcast.net, Aportnoy@jfcsmpls.org, alinaandalex@gmail.com, alexand…" at bounding box center [619, 239] width 318 height 26
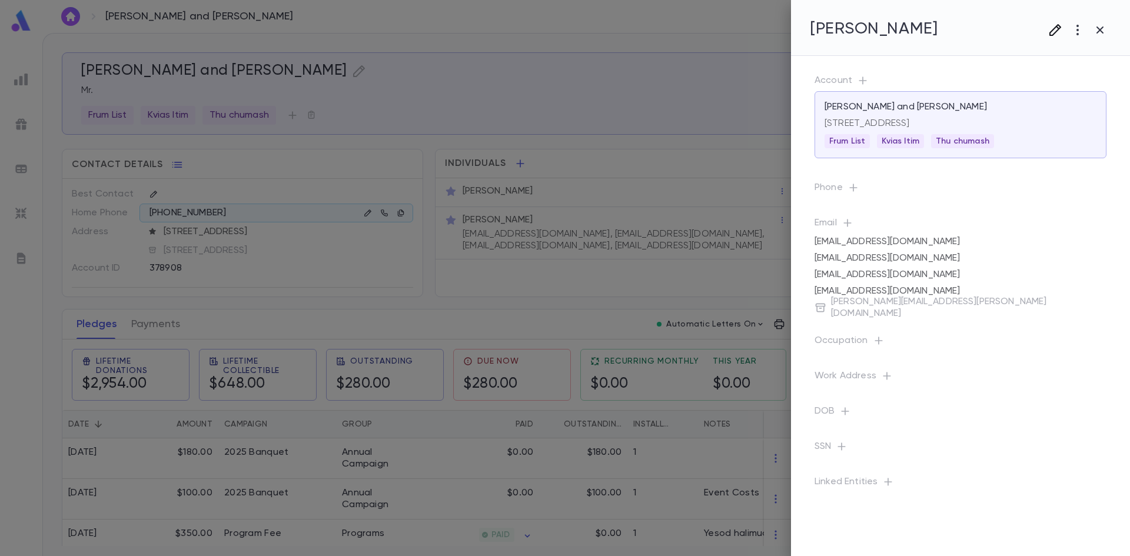
click at [1056, 34] on icon "button" at bounding box center [1055, 30] width 14 height 14
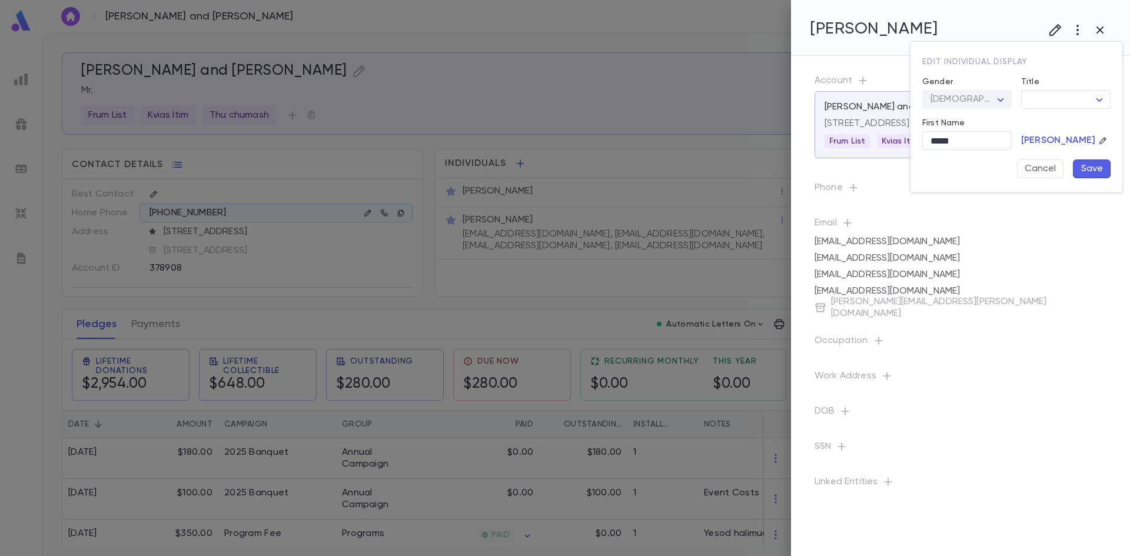
click at [1073, 27] on div at bounding box center [565, 278] width 1130 height 556
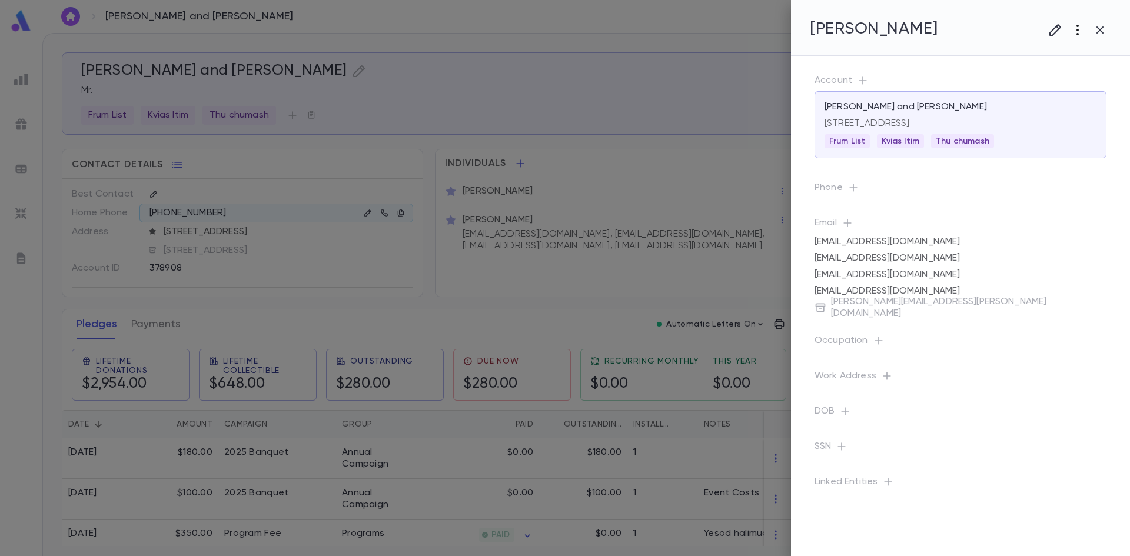
click at [1085, 31] on button "button" at bounding box center [1077, 30] width 22 height 22
click at [1071, 71] on li "Deactivate" at bounding box center [1065, 73] width 117 height 19
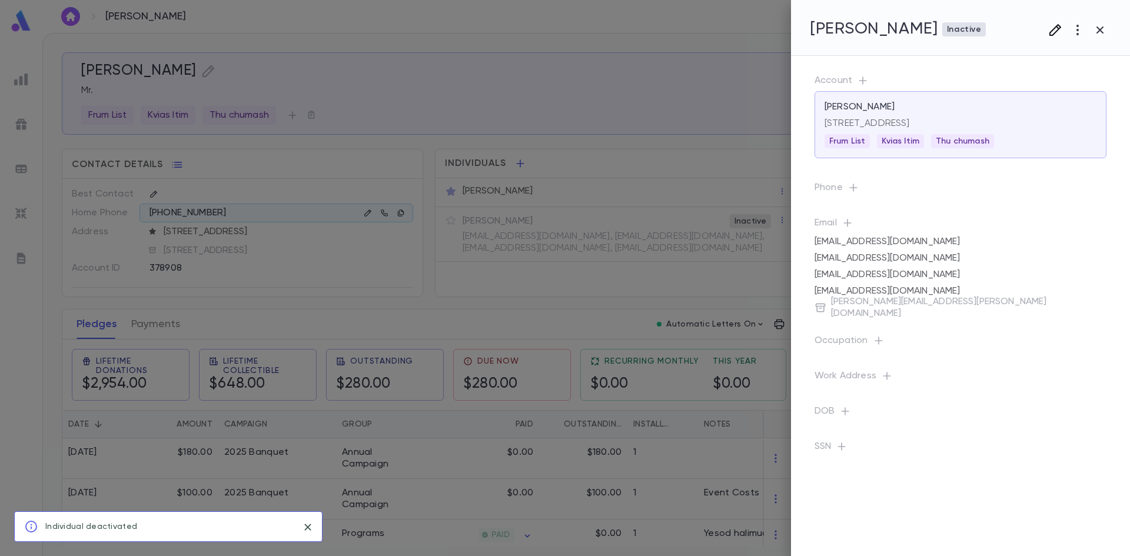
click at [1052, 31] on icon "button" at bounding box center [1055, 30] width 12 height 12
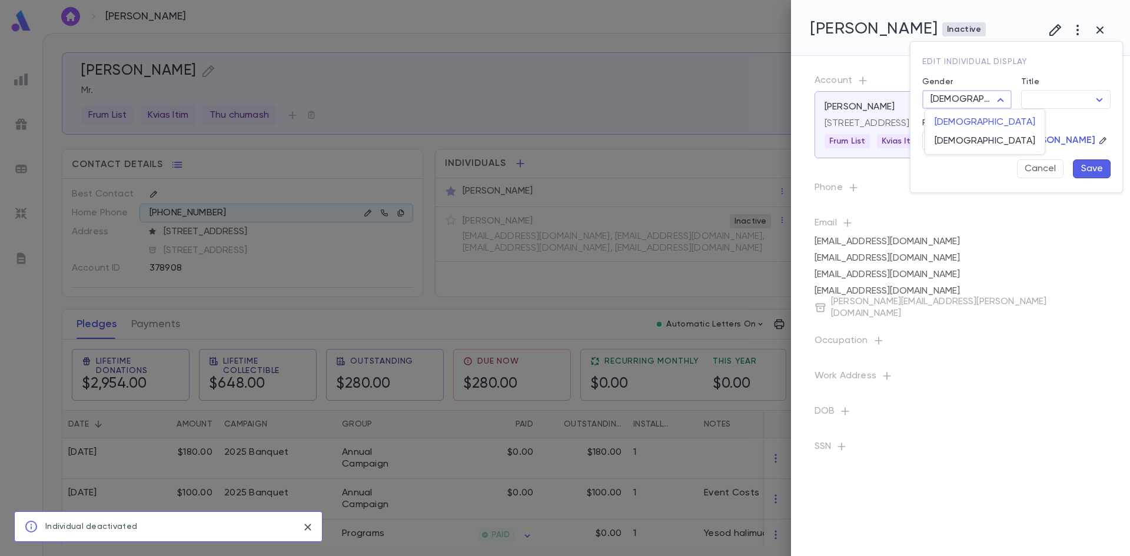
click at [1005, 98] on body "Portnoy, Alex ​ Create Portnoy, Alex Mr. Frum List Kvias Itim Thu chumash Creat…" at bounding box center [565, 294] width 1130 height 523
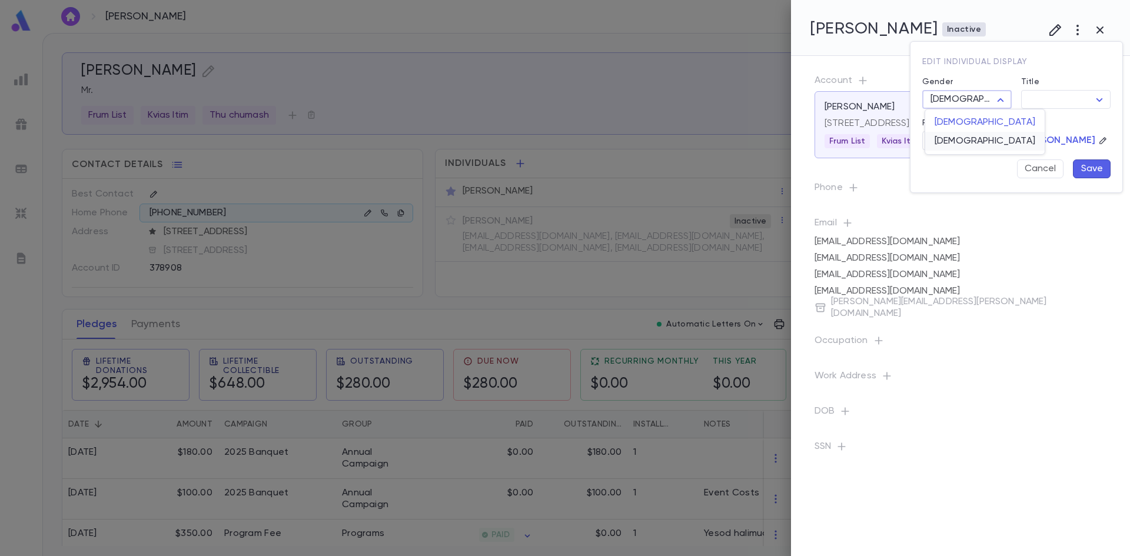
click at [964, 139] on span "Female" at bounding box center [984, 141] width 101 height 12
type input "******"
click at [1094, 164] on button "Save" at bounding box center [1092, 168] width 38 height 19
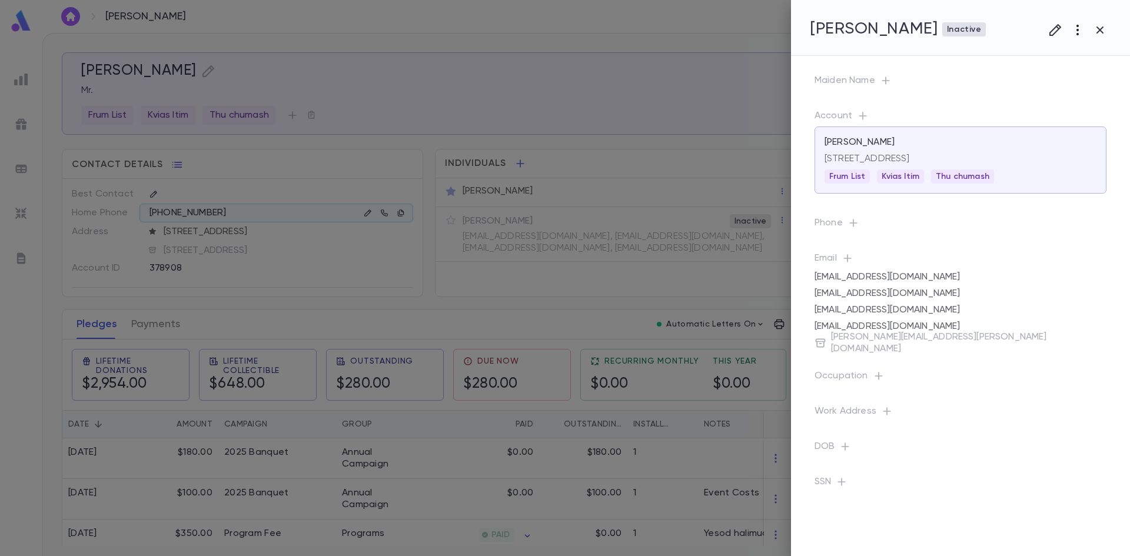
click at [1083, 21] on button "button" at bounding box center [1077, 30] width 22 height 22
click at [1064, 69] on li "Restore" at bounding box center [1065, 73] width 117 height 19
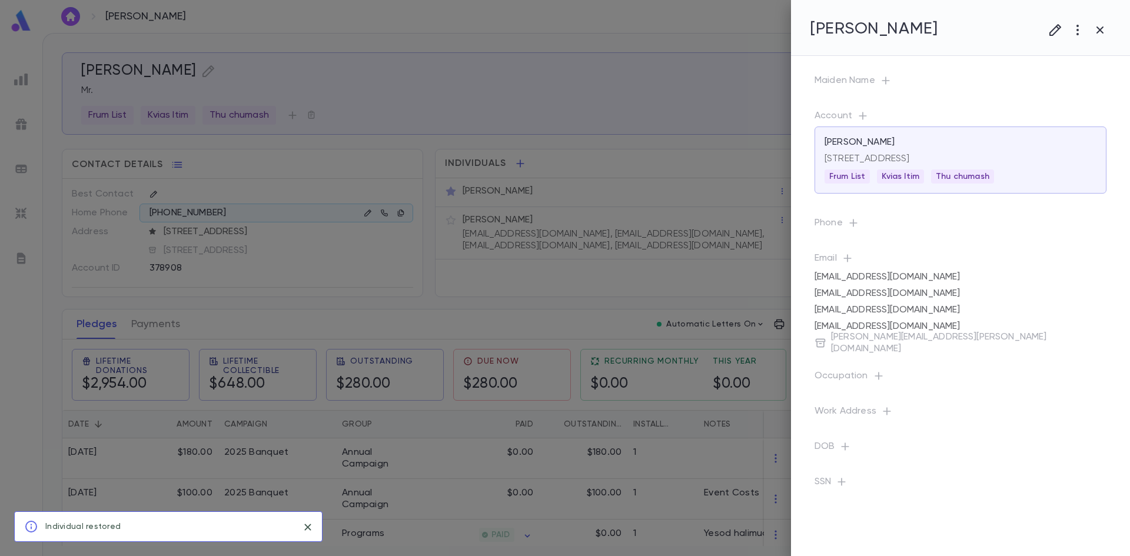
click at [448, 224] on div at bounding box center [565, 278] width 1130 height 556
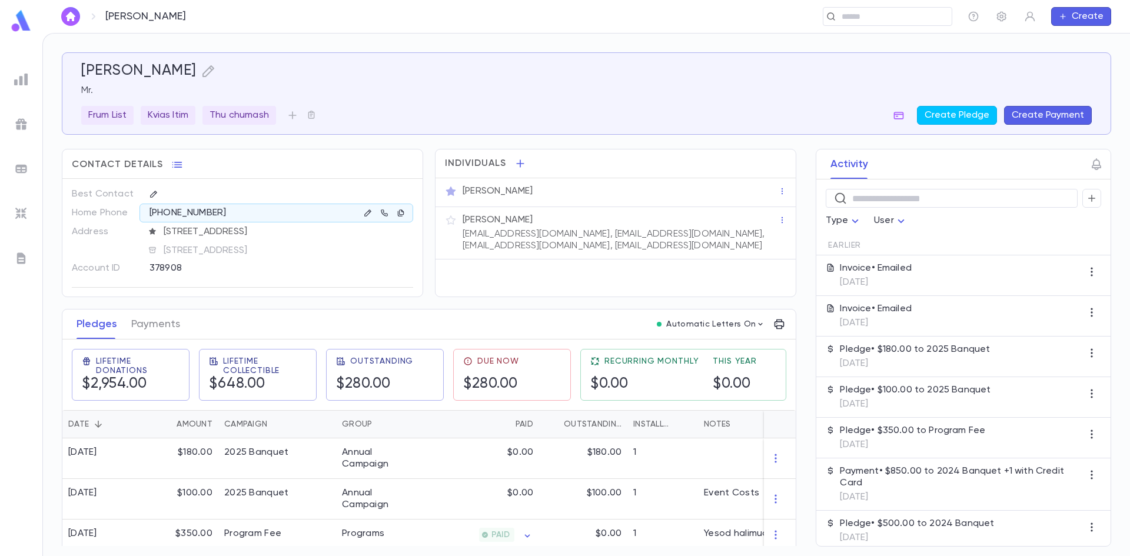
click at [450, 222] on icon "button" at bounding box center [451, 220] width 12 height 12
